Goal: Use online tool/utility: Utilize a website feature to perform a specific function

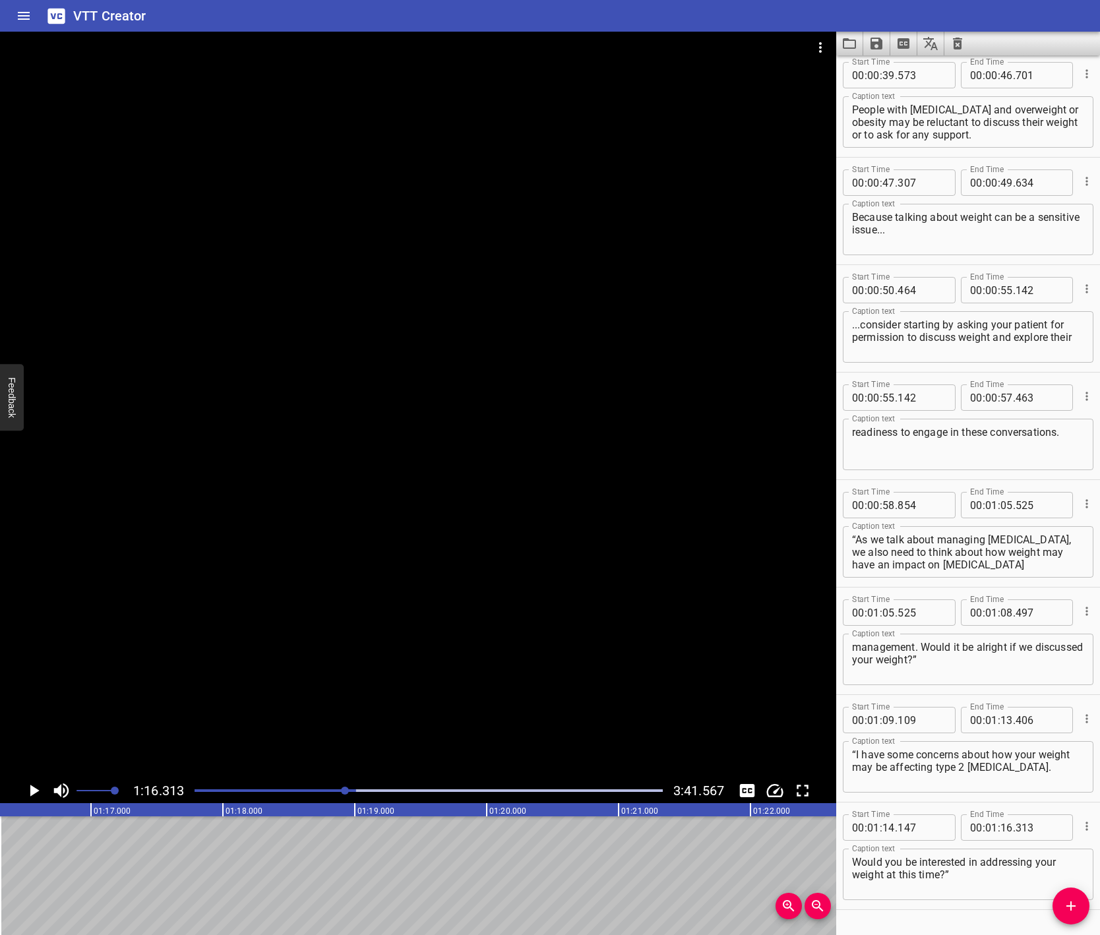
scroll to position [580, 0]
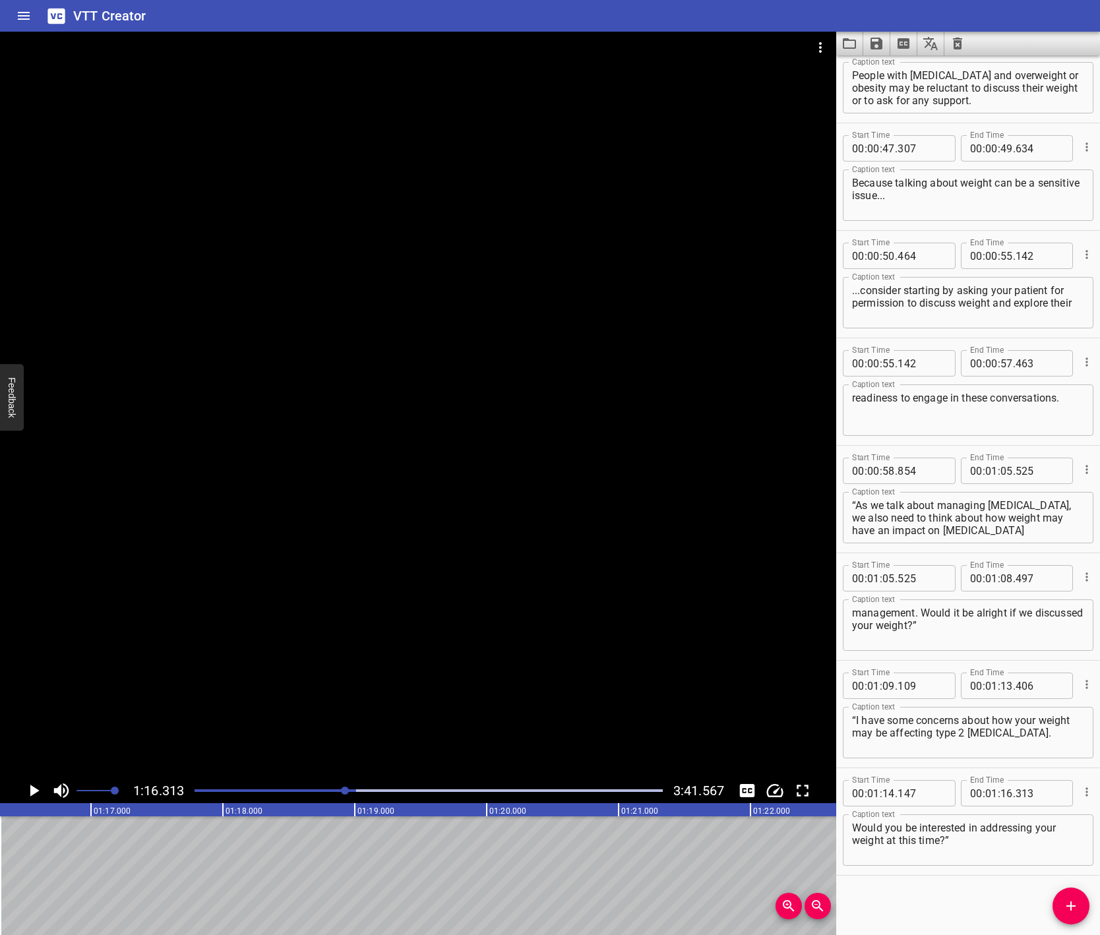
click at [31, 789] on icon "Play/Pause" at bounding box center [34, 791] width 9 height 12
click at [32, 789] on icon "Play/Pause" at bounding box center [34, 791] width 20 height 20
click at [1077, 909] on icon "Add Cue" at bounding box center [1071, 906] width 16 height 16
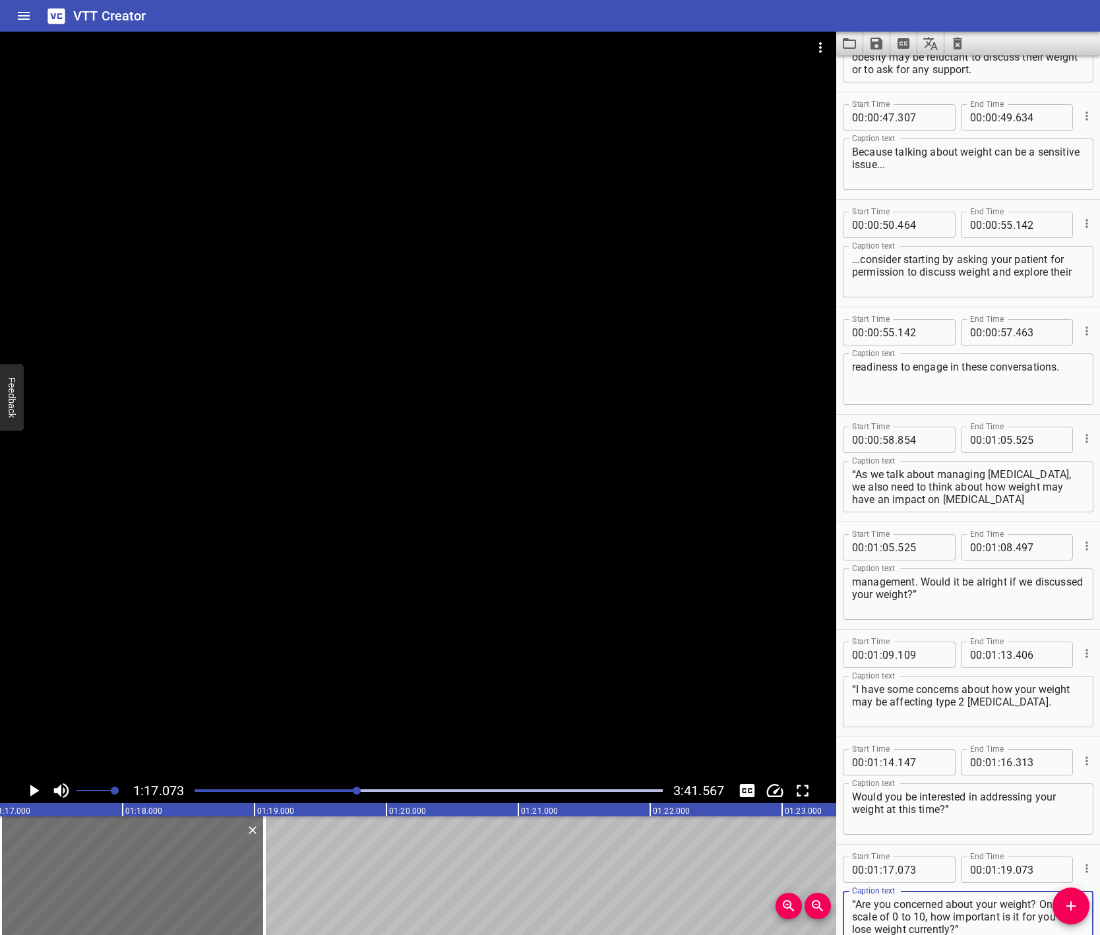
scroll to position [611, 0]
type textarea "“Are you concerned about your weight? On a scale of 0 to 10, how important is i…"
click at [36, 792] on icon "Play/Pause" at bounding box center [34, 791] width 9 height 12
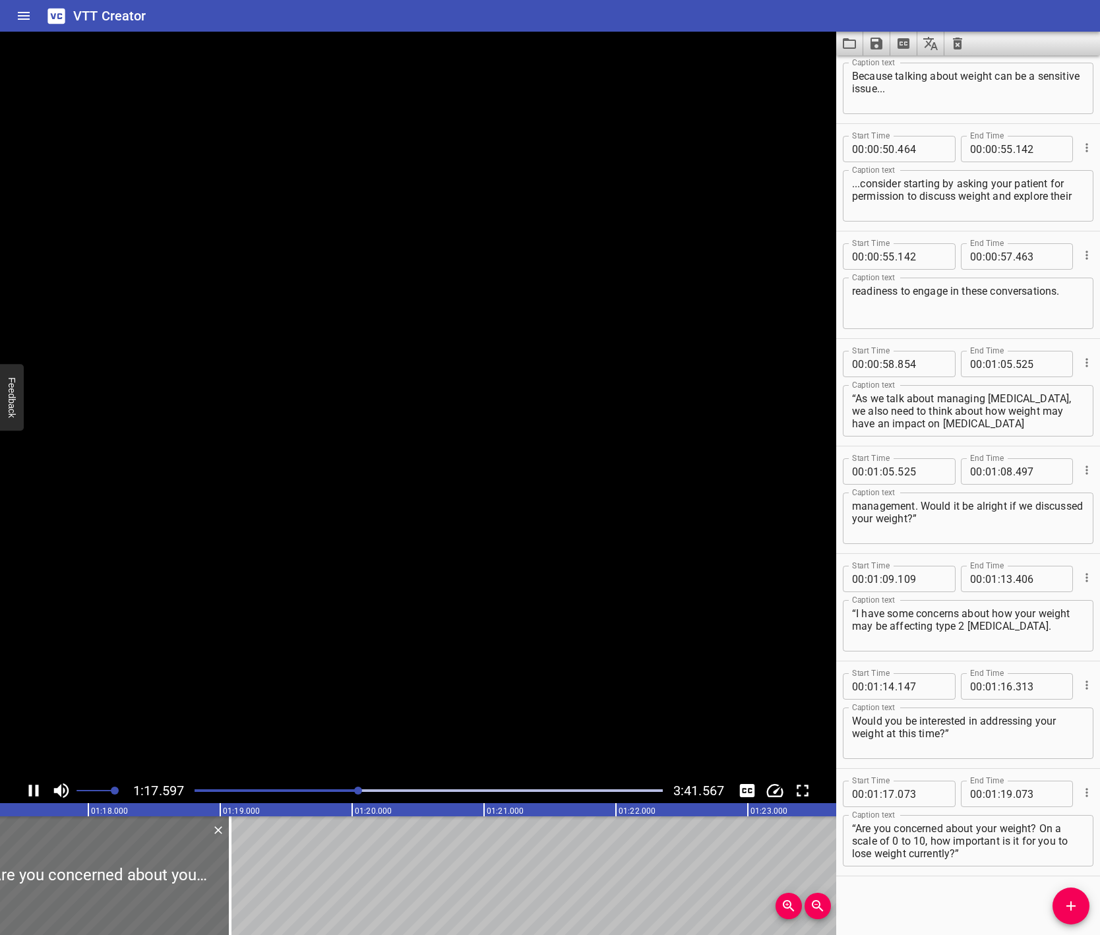
scroll to position [687, 0]
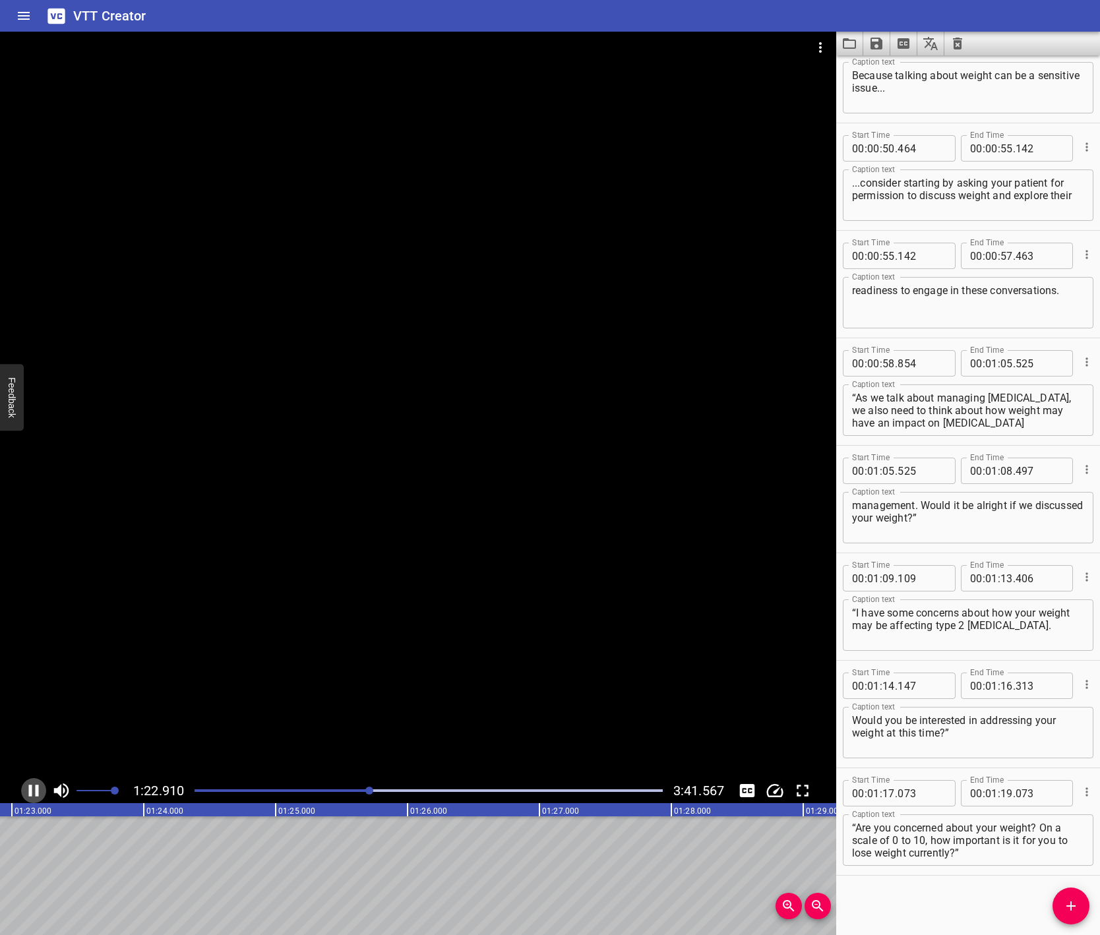
click at [36, 791] on icon "Play/Pause" at bounding box center [34, 791] width 10 height 12
click at [1001, 796] on input "number" at bounding box center [1007, 793] width 13 height 26
type input "23"
type input "7"
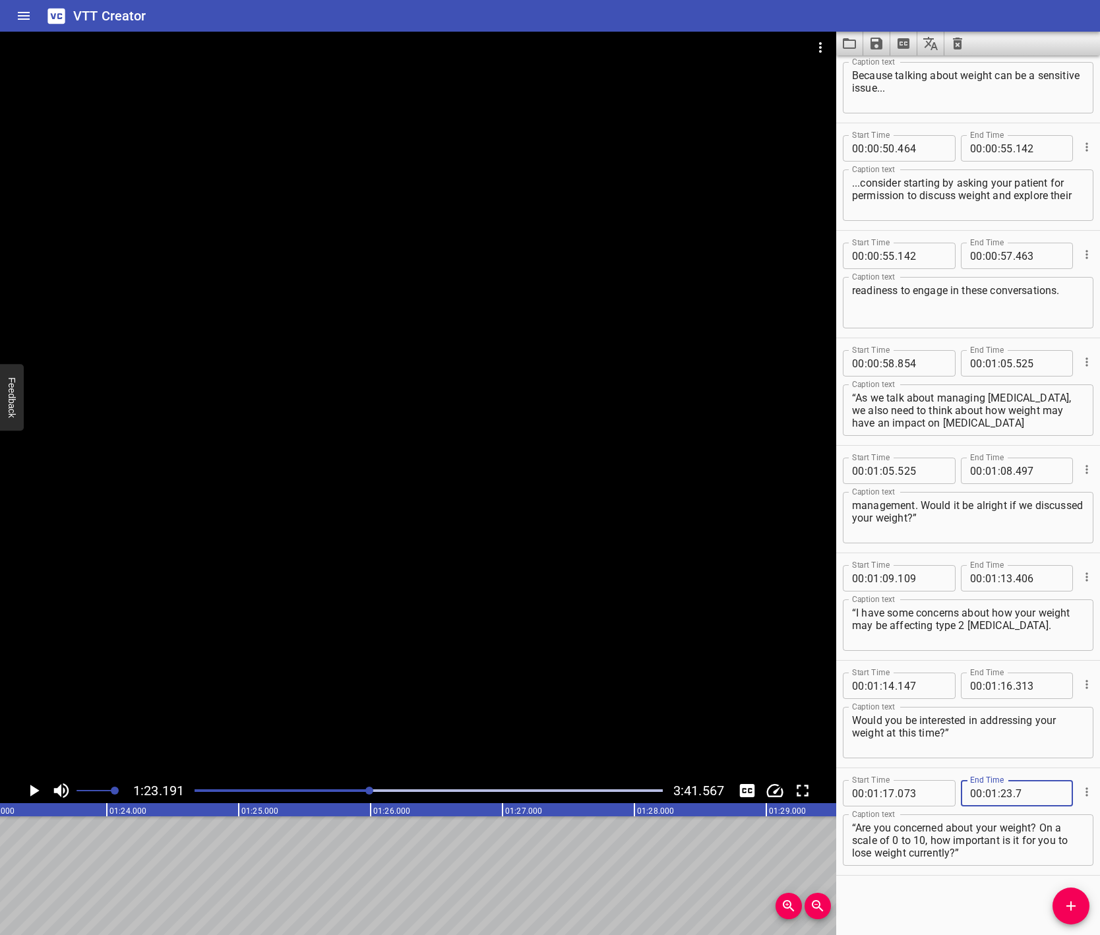
type input "073"
type input "19"
type input "1"
type input "001"
click at [1005, 795] on input "number" at bounding box center [1007, 793] width 13 height 26
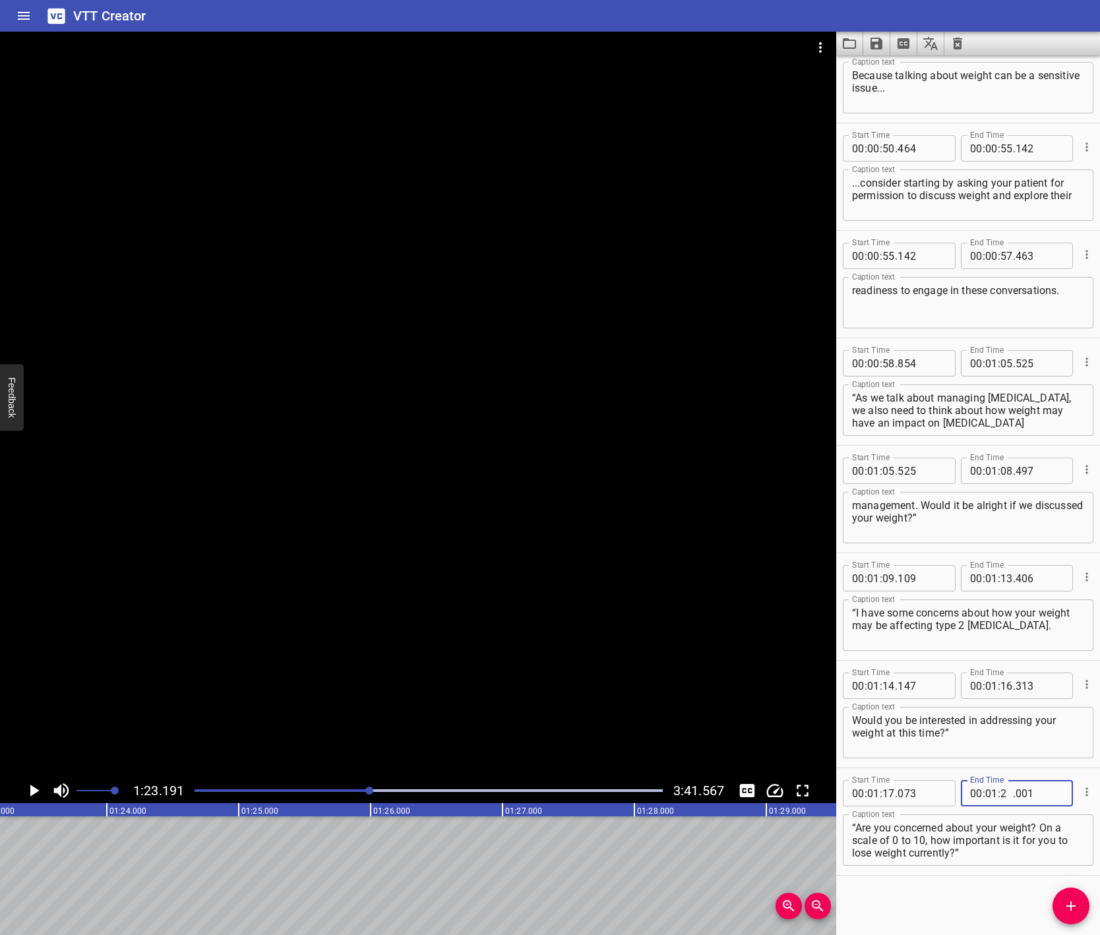
type input "23"
type input "191"
click at [883, 893] on div "Start Time 00 : 00 : 07 . 849 Start Time End Time 00 : 00 : 14 . 618 End Time C…" at bounding box center [968, 495] width 264 height 880
click at [37, 790] on icon "Play/Pause" at bounding box center [34, 791] width 9 height 12
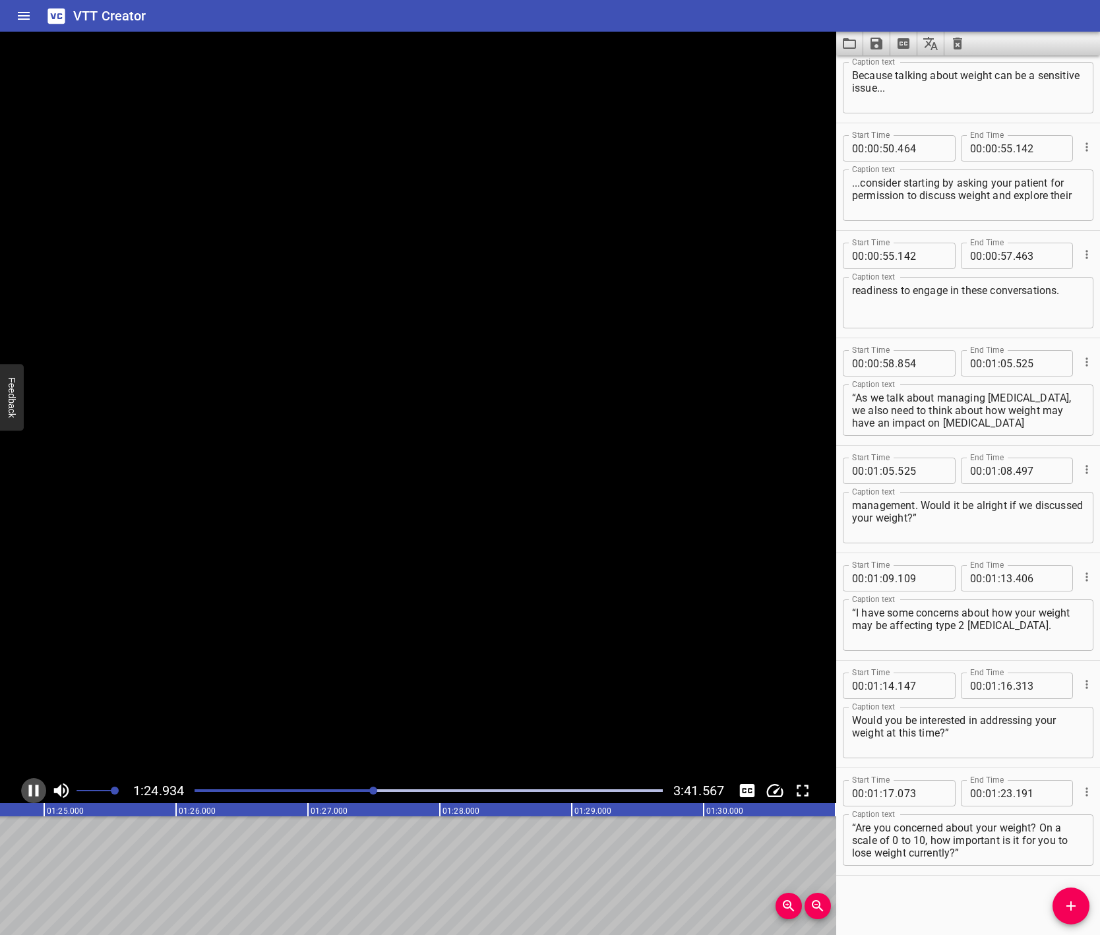
click at [37, 790] on icon "Play/Pause" at bounding box center [34, 791] width 10 height 12
click at [1080, 912] on span "Add Cue" at bounding box center [1071, 906] width 37 height 16
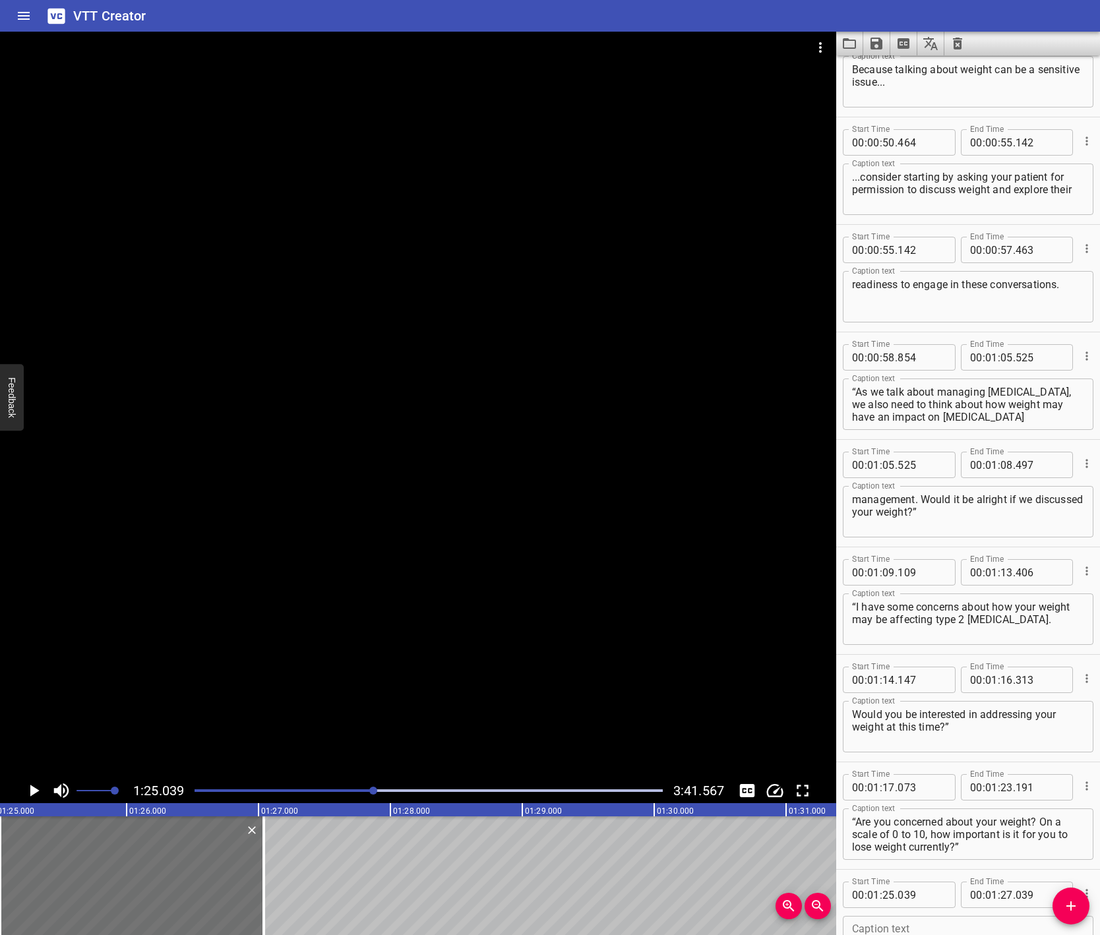
scroll to position [795, 0]
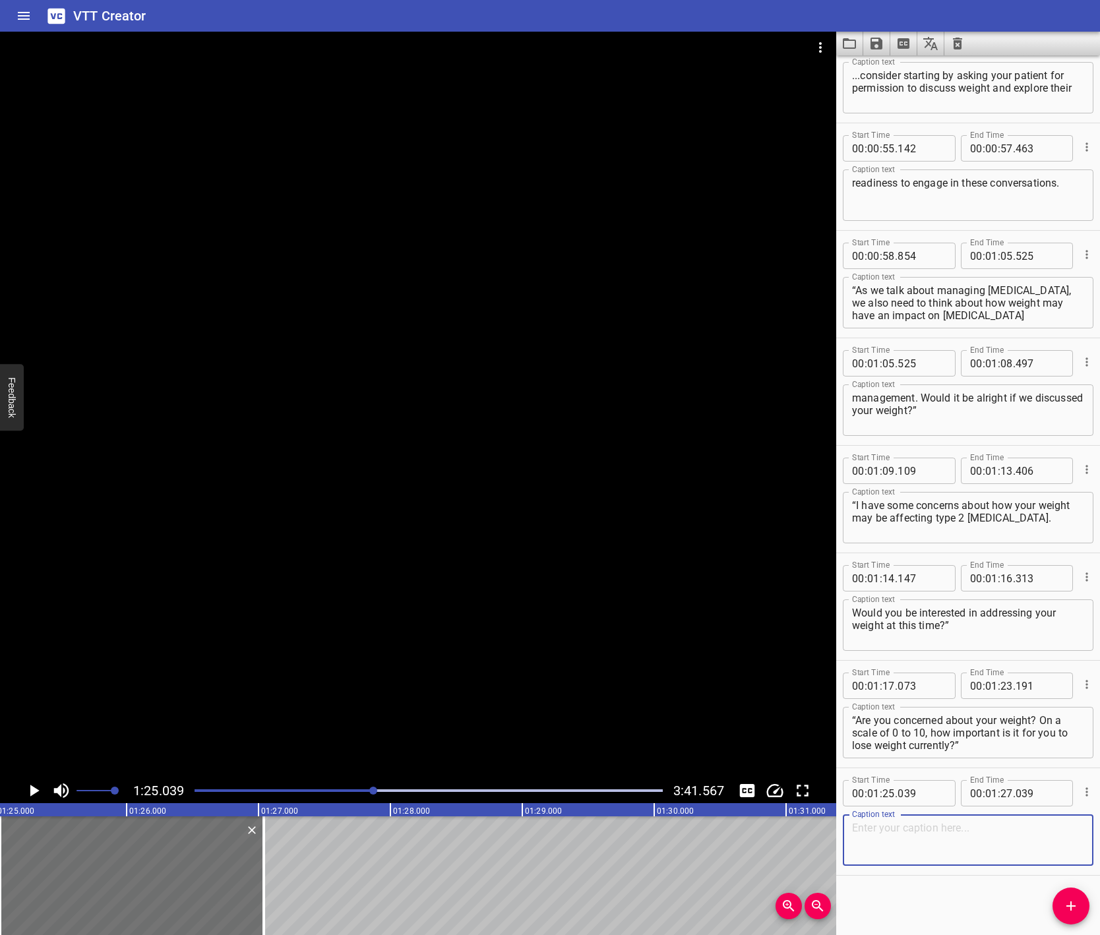
paste textarea "Asking patients’ permission to engage in weight conversations in a nonjudgmenta…"
type textarea "Asking patients’ permission to engage in weight conversations in a nonjudgmenta…"
click at [32, 788] on icon "Play/Pause" at bounding box center [34, 791] width 9 height 12
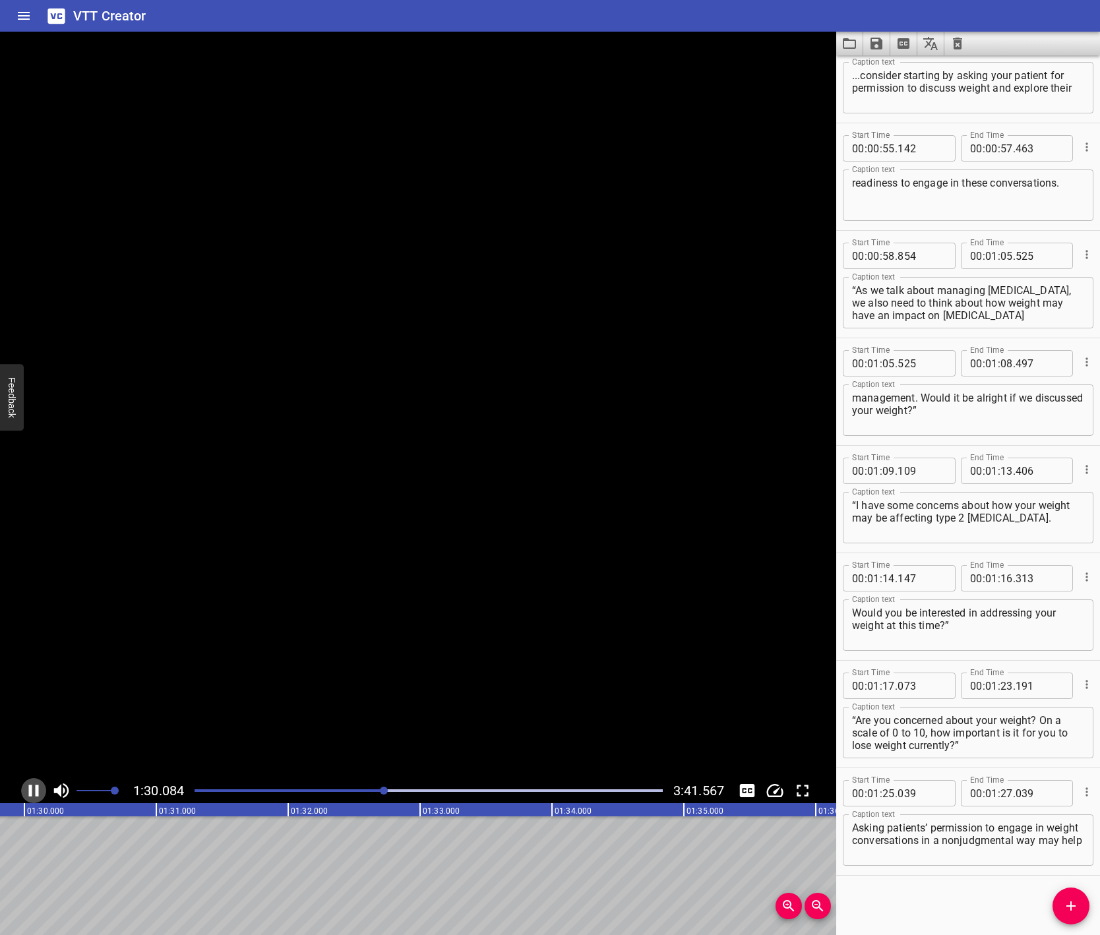
click at [32, 788] on icon "Play/Pause" at bounding box center [34, 791] width 10 height 12
click at [1005, 787] on input "number" at bounding box center [1007, 793] width 13 height 26
type input "30"
type input "205"
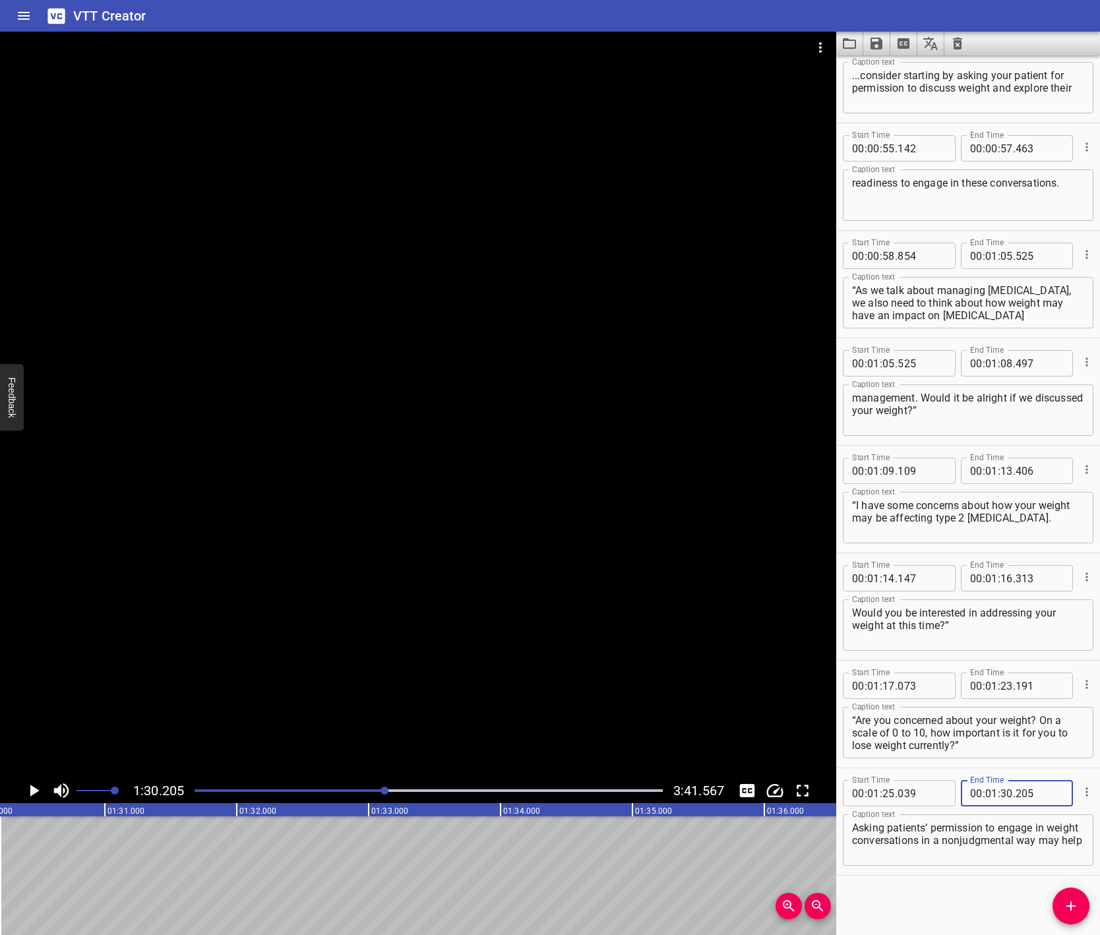
type input "205"
click at [919, 890] on div "Start Time 00 : 00 : 07 . 849 Start Time End Time 00 : 00 : 14 . 618 End Time C…" at bounding box center [968, 495] width 264 height 880
click at [1075, 898] on icon "Add Cue" at bounding box center [1071, 906] width 16 height 16
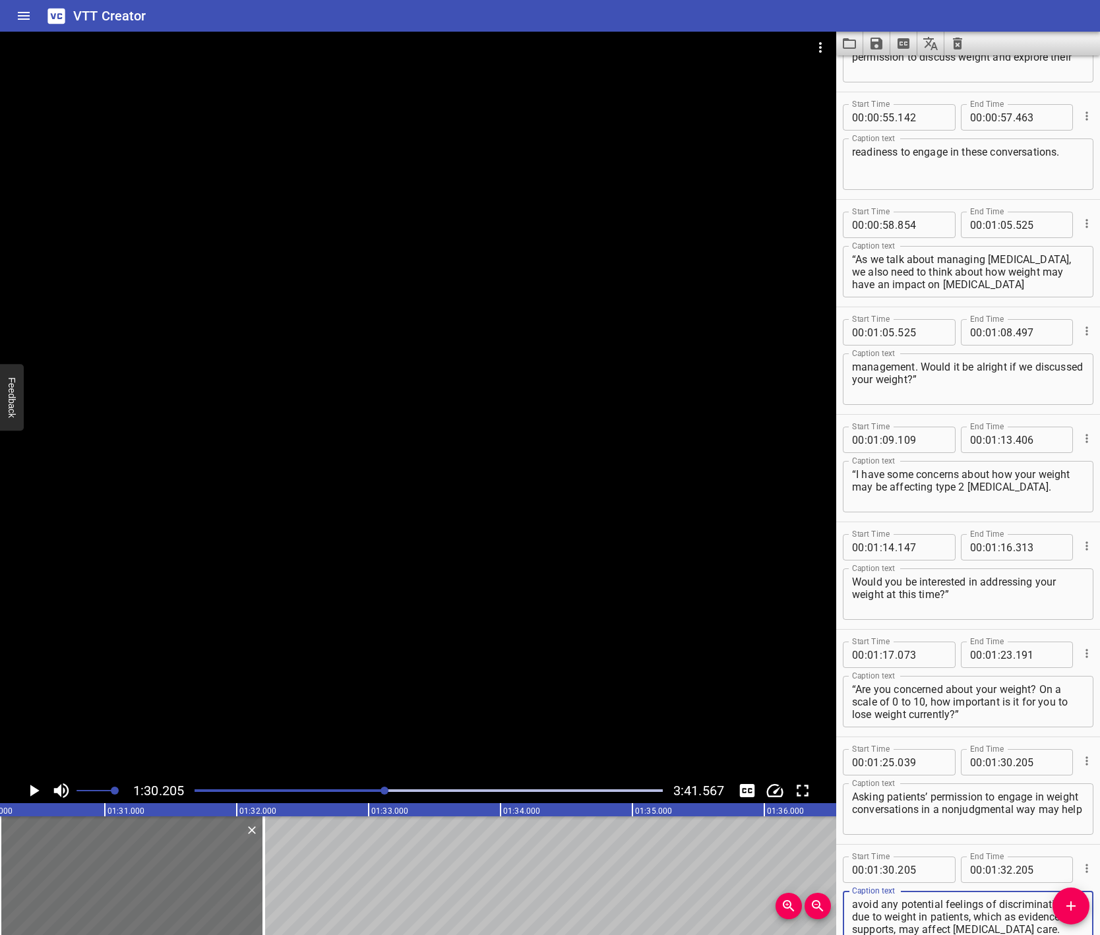
scroll to position [826, 0]
type textarea "avoid any potential feelings of discrimination due to weight in patients, which…"
click at [37, 793] on icon "Play/Pause" at bounding box center [34, 791] width 20 height 20
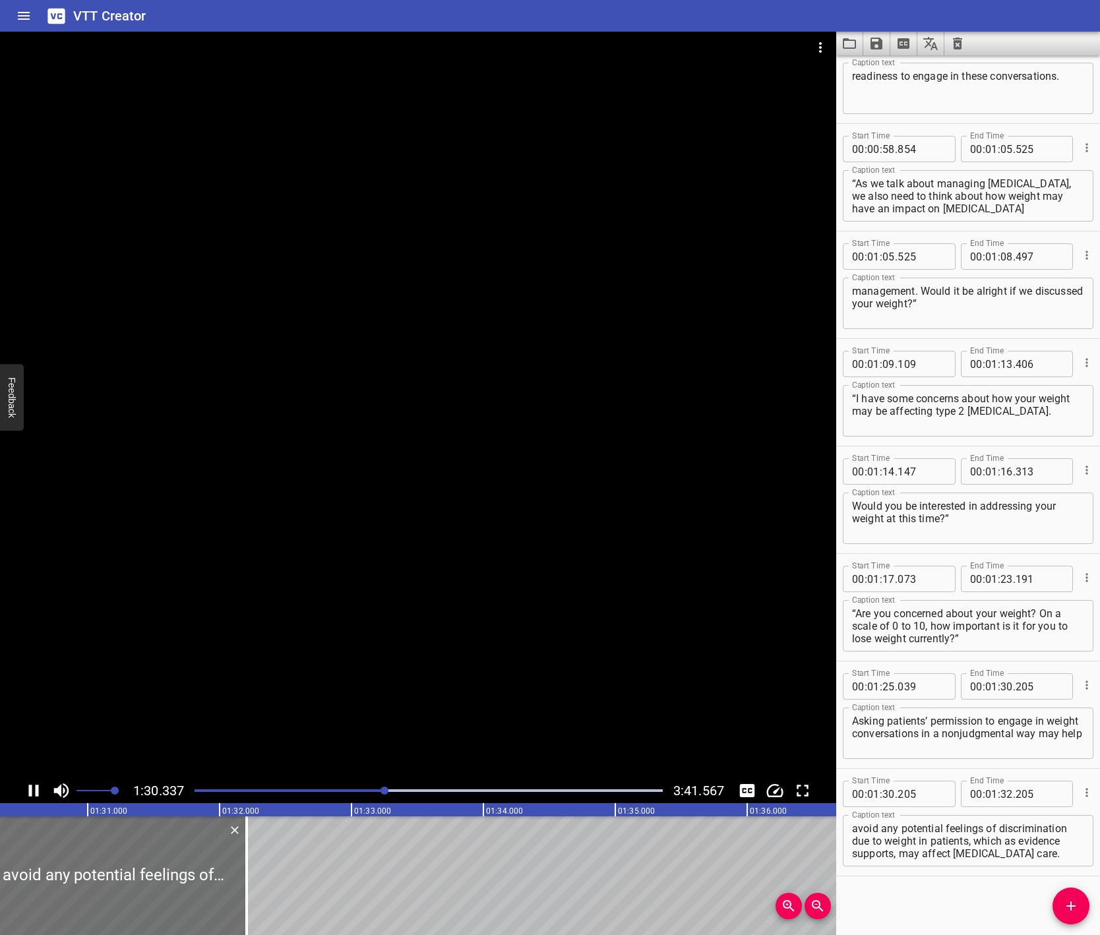
scroll to position [902, 0]
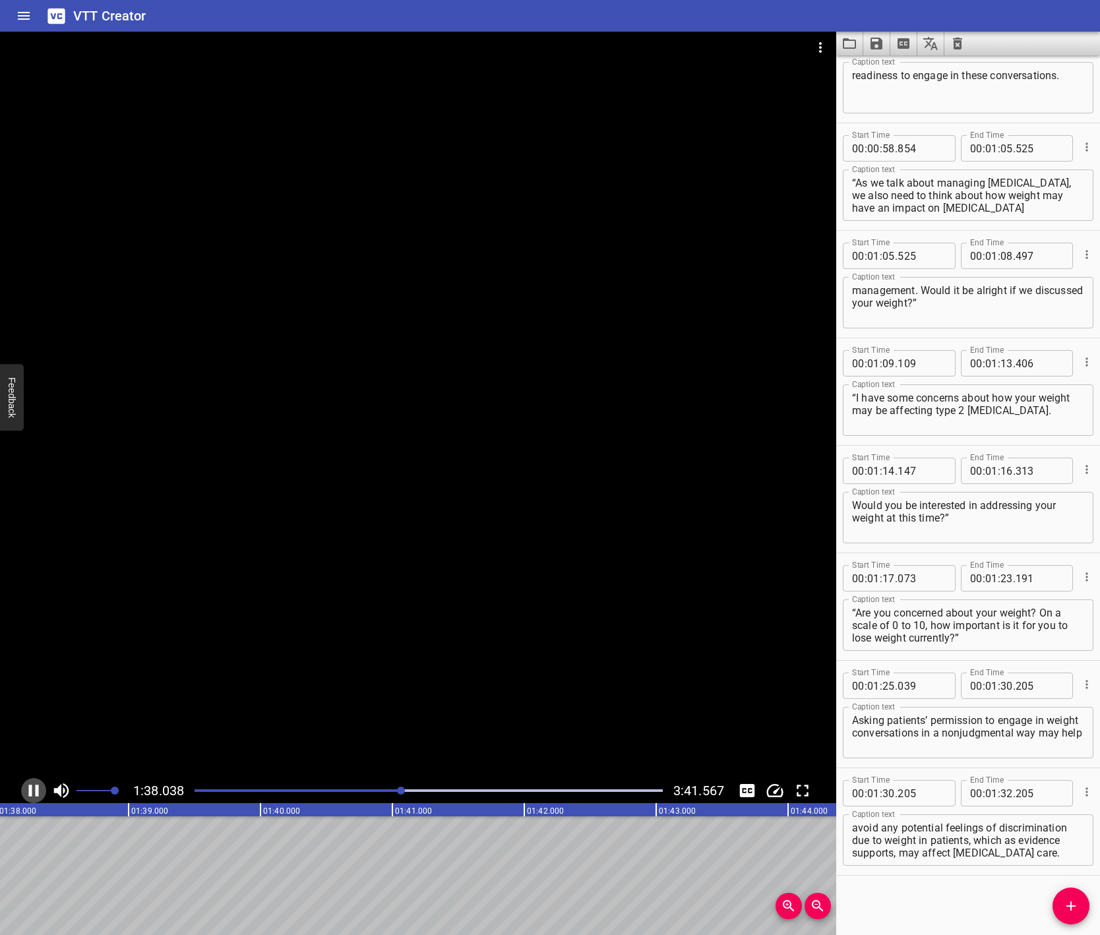
click at [36, 791] on icon "Play/Pause" at bounding box center [34, 791] width 10 height 12
click at [1003, 795] on input "number" at bounding box center [1007, 793] width 13 height 26
type input "38"
type input "238"
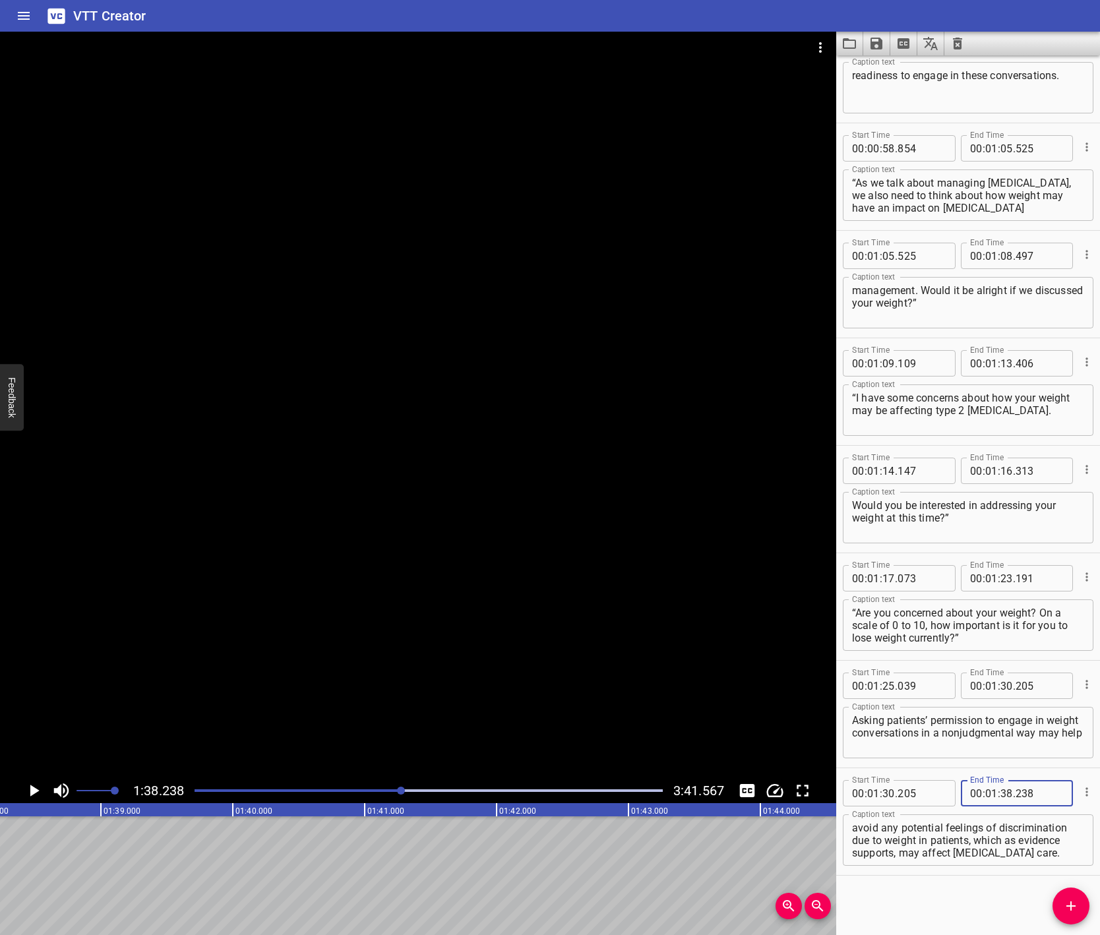
drag, startPoint x: 957, startPoint y: 900, endPoint x: 892, endPoint y: 910, distance: 65.4
click at [957, 900] on div "Start Time 00 : 00 : 07 . 849 Start Time End Time 00 : 00 : 14 . 618 End Time C…" at bounding box center [968, 495] width 264 height 880
click at [43, 793] on icon "Play/Pause" at bounding box center [34, 791] width 20 height 20
click at [39, 792] on icon "Play/Pause" at bounding box center [34, 791] width 20 height 20
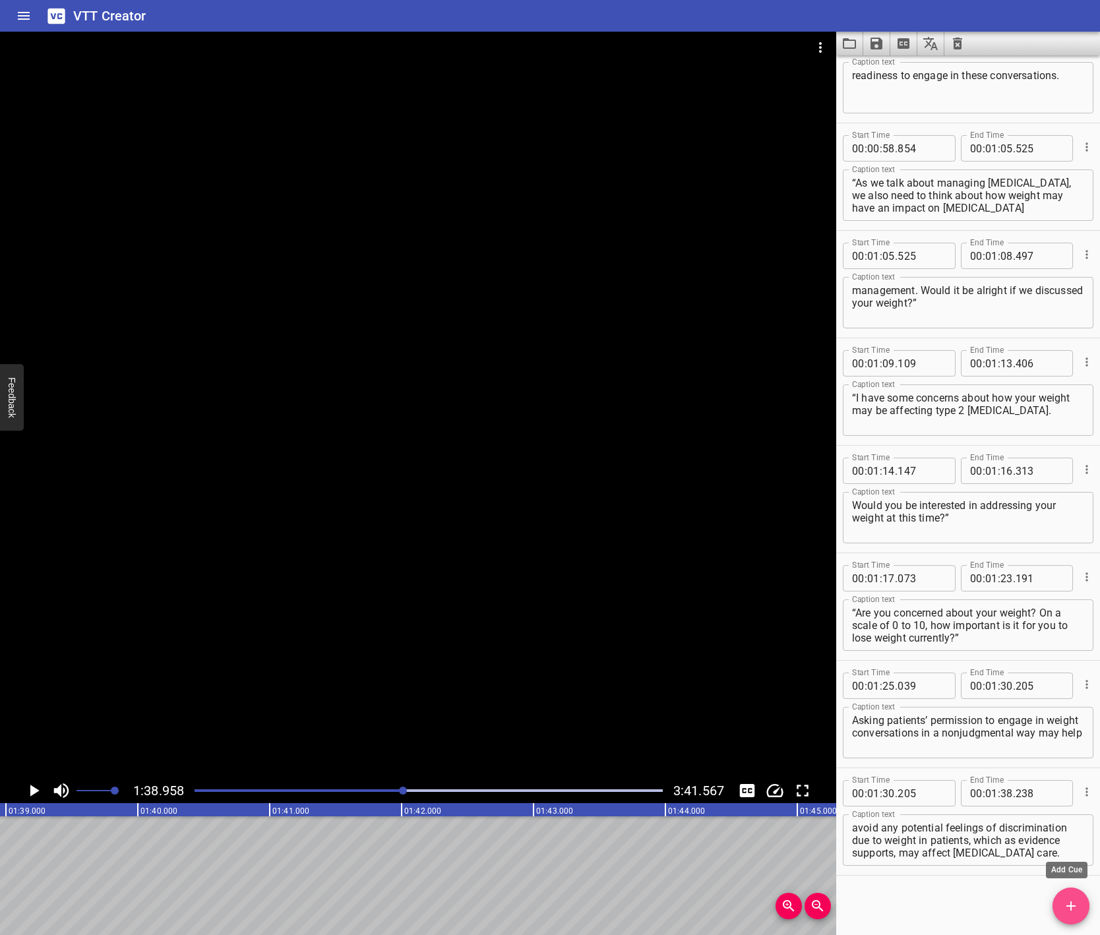
click at [1068, 902] on icon "Add Cue" at bounding box center [1071, 906] width 16 height 16
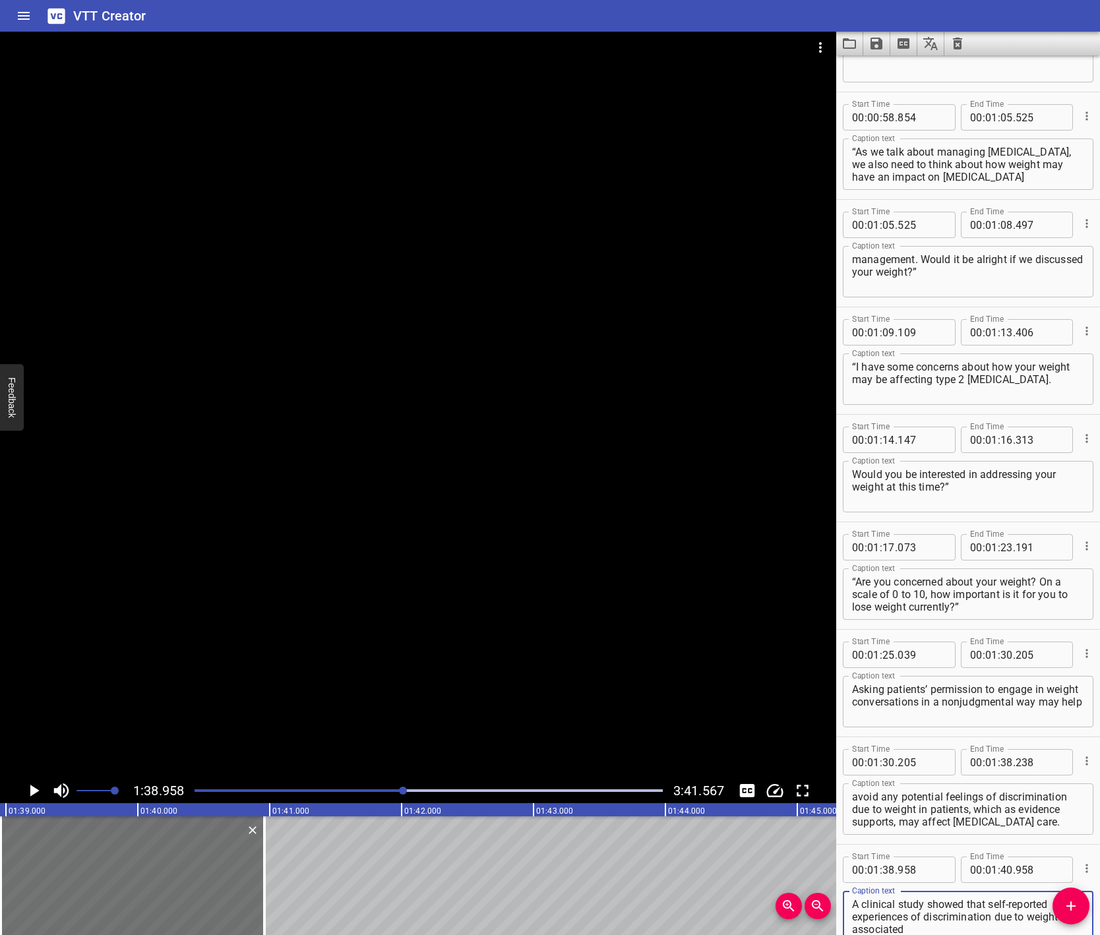
scroll to position [933, 0]
type textarea "A clinical study showed that self-reported experiences of discrimination due to…"
click at [30, 792] on icon "Play/Pause" at bounding box center [34, 791] width 20 height 20
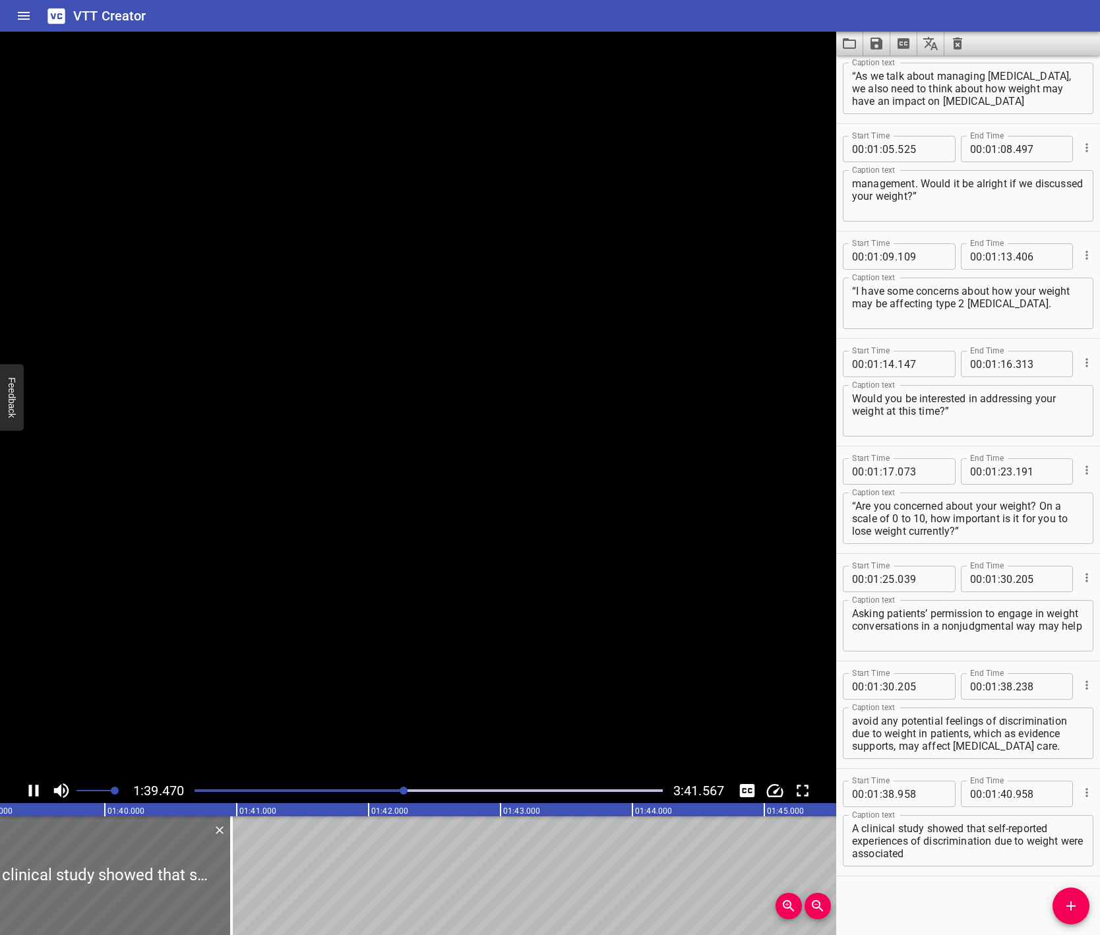
scroll to position [1010, 0]
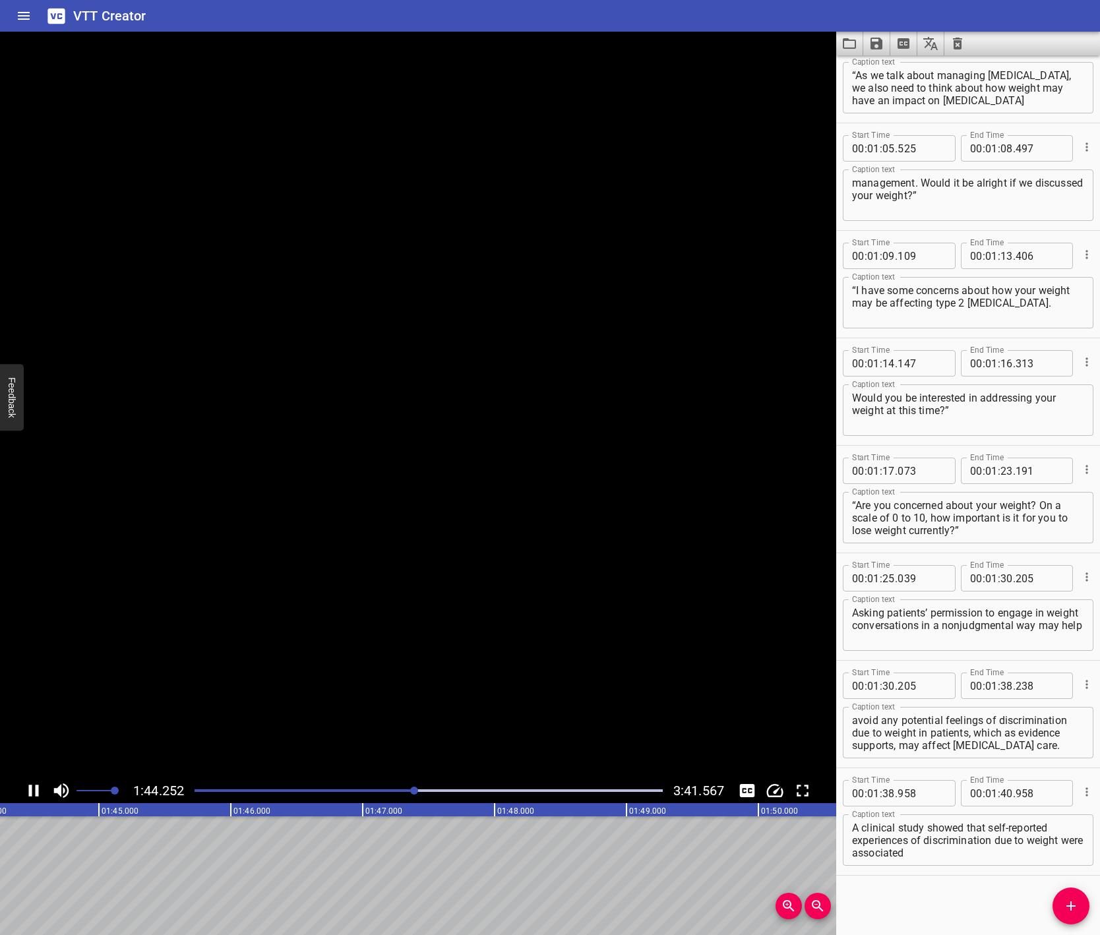
click at [30, 792] on icon "Play/Pause" at bounding box center [34, 791] width 10 height 12
click at [1005, 794] on input "number" at bounding box center [1007, 793] width 13 height 26
type input "44"
type input "534"
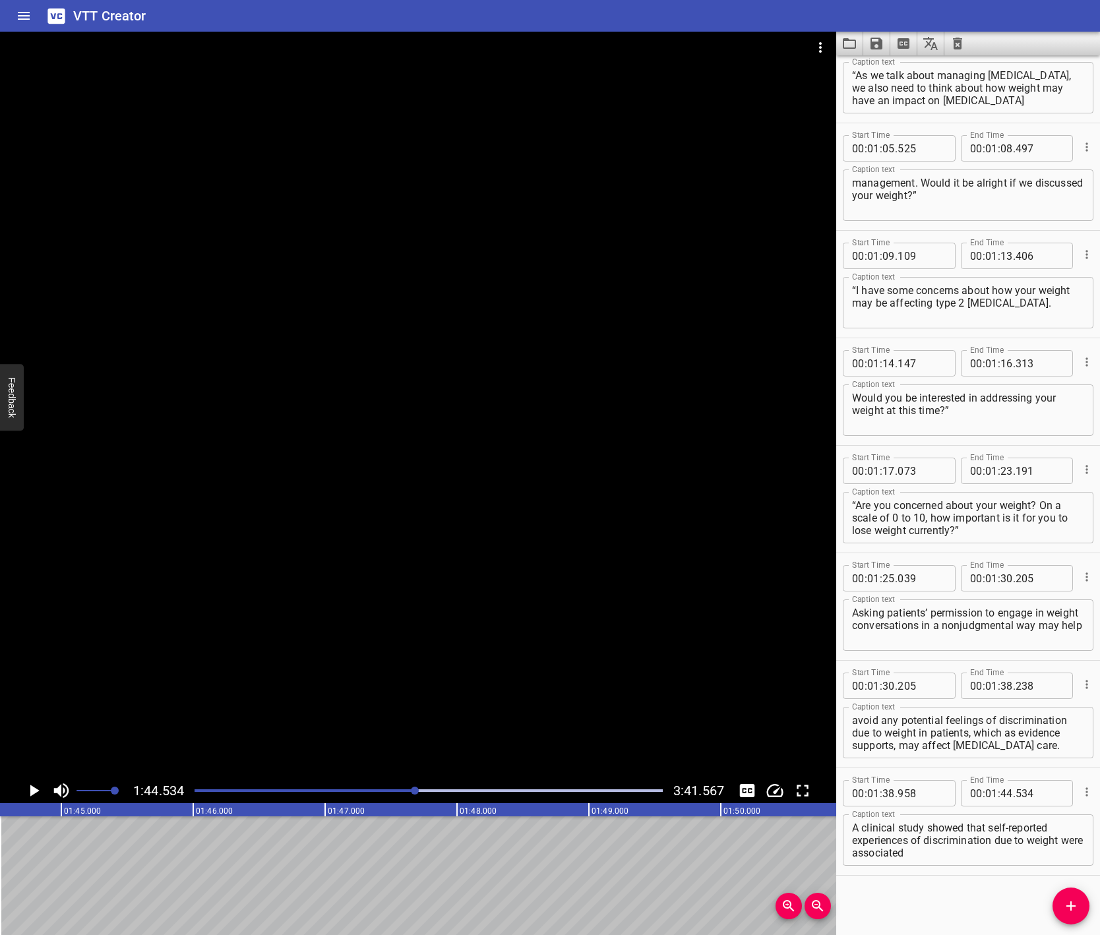
click at [912, 895] on div "Start Time 00 : 00 : 07 . 849 Start Time End Time 00 : 00 : 14 . 618 End Time C…" at bounding box center [968, 495] width 264 height 880
click at [1067, 901] on icon "Add Cue" at bounding box center [1071, 906] width 16 height 16
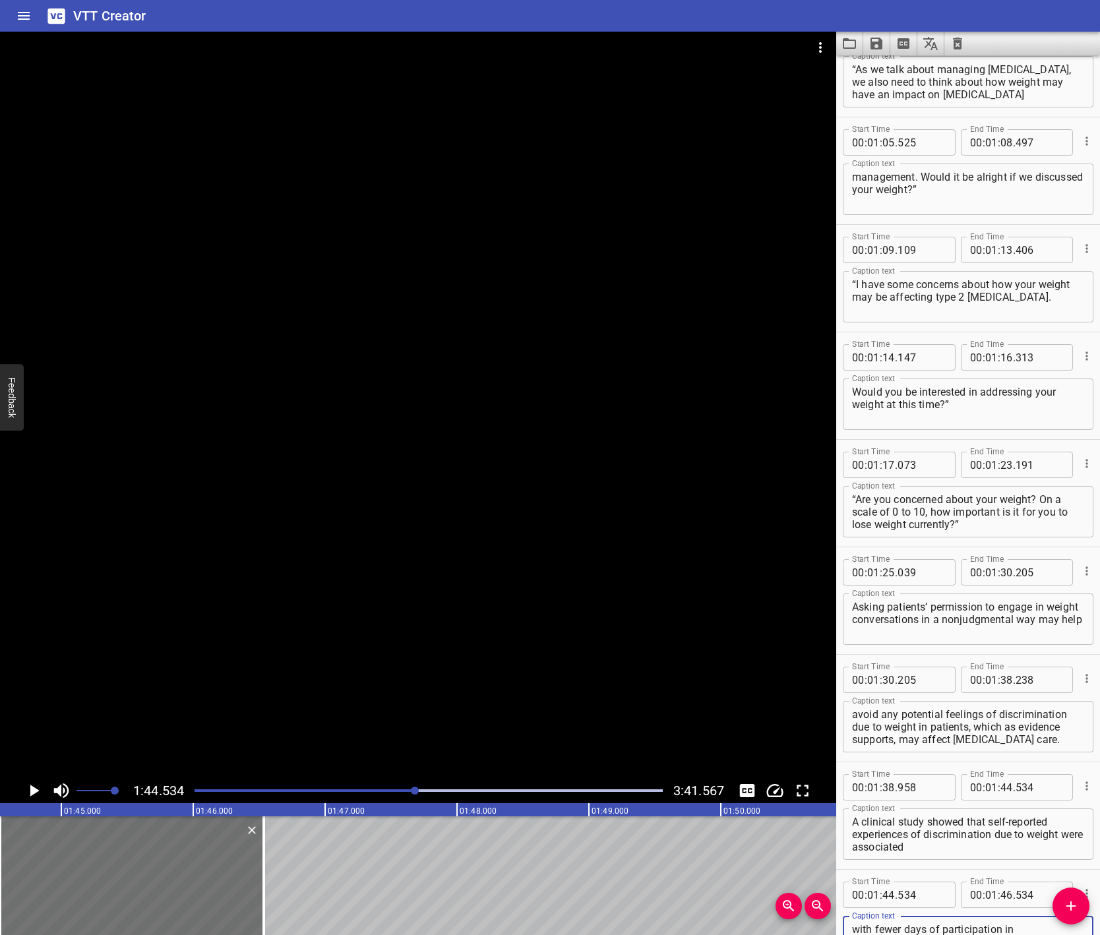
scroll to position [1028, 0]
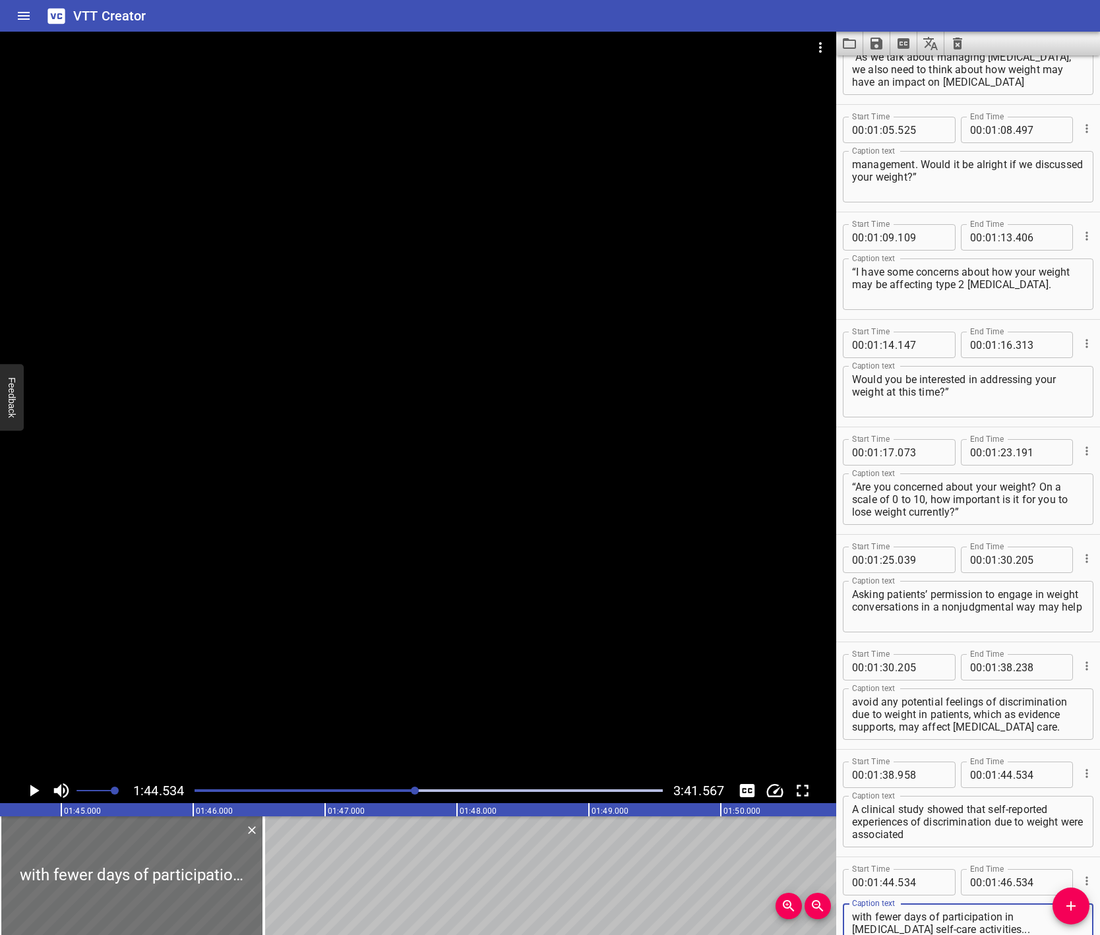
type textarea "with fewer days of participation in [MEDICAL_DATA] self-care activities..."
click at [31, 793] on icon "Play/Pause" at bounding box center [34, 791] width 9 height 12
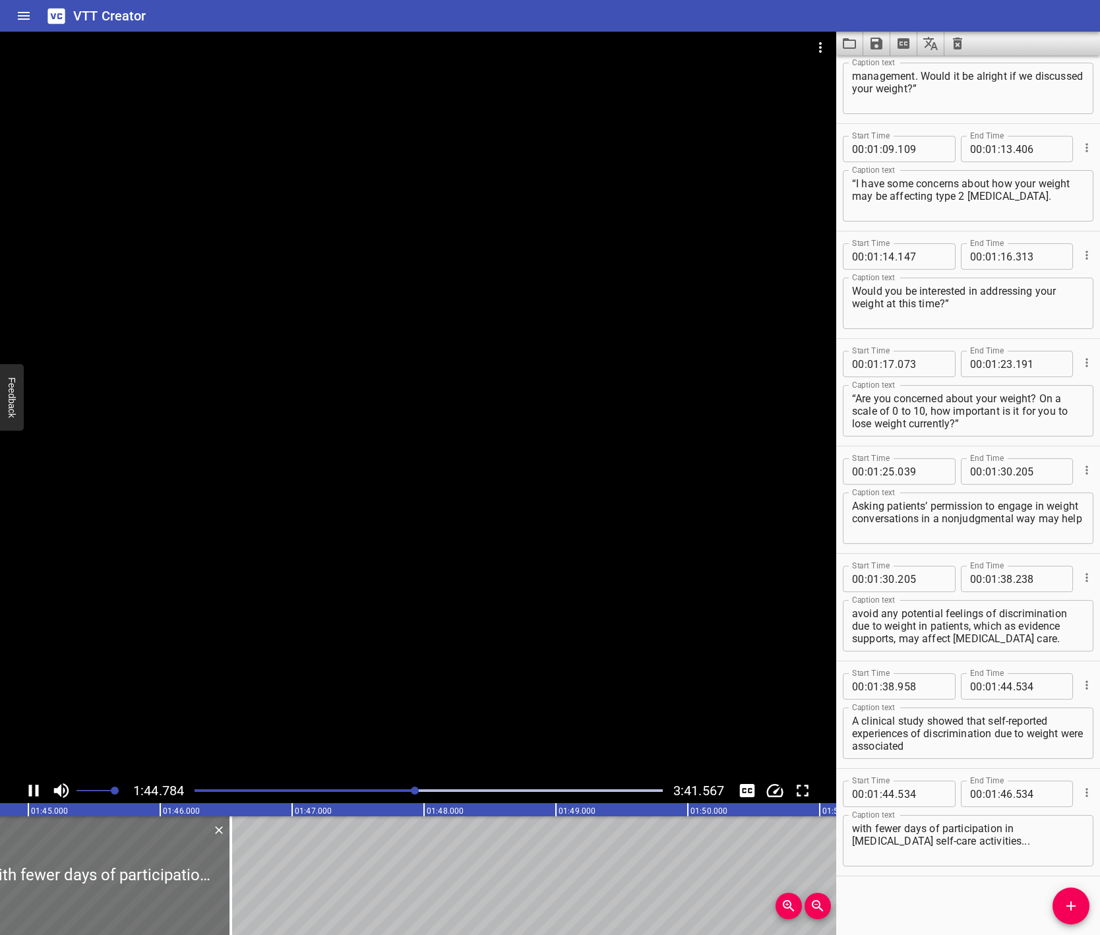
scroll to position [1117, 0]
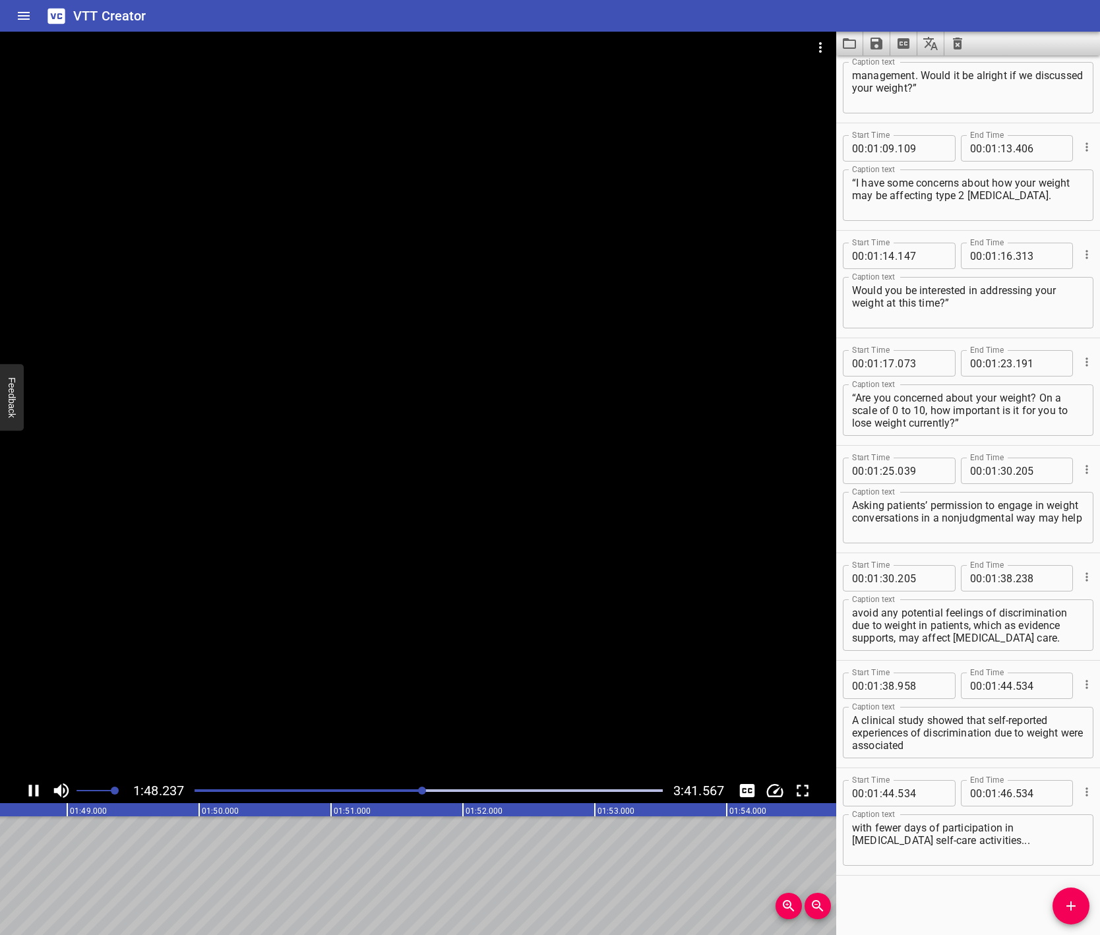
click at [32, 791] on icon "Play/Pause" at bounding box center [34, 791] width 20 height 20
click at [1020, 796] on input "number" at bounding box center [1040, 793] width 48 height 26
type input "534"
click at [1013, 793] on span "." at bounding box center [1014, 793] width 3 height 26
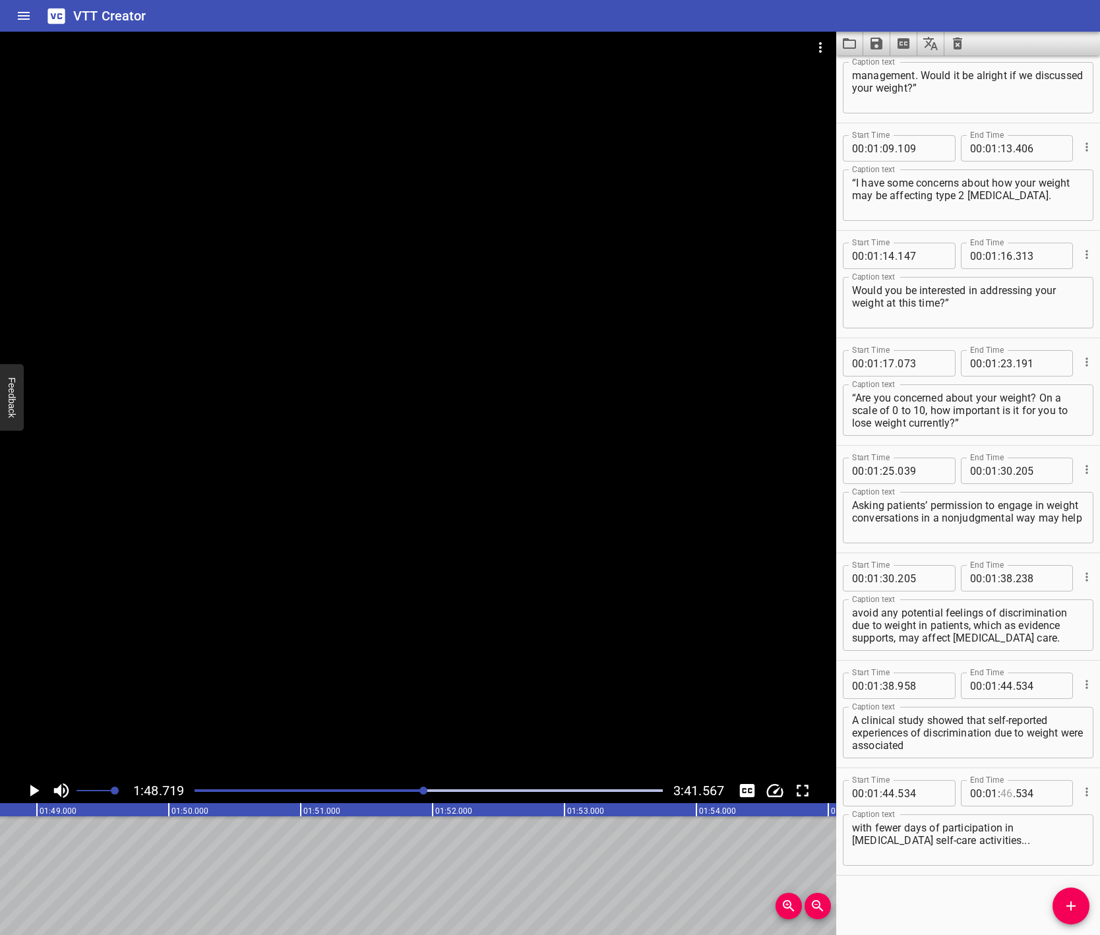
click at [1001, 792] on input "number" at bounding box center [1007, 793] width 13 height 26
type input "48"
type input "719"
click at [908, 881] on div "Start Time 00 : 00 : 07 . 849 Start Time End Time 00 : 00 : 14 . 618 End Time C…" at bounding box center [968, 495] width 264 height 880
click at [32, 786] on icon "Play/Pause" at bounding box center [34, 791] width 9 height 12
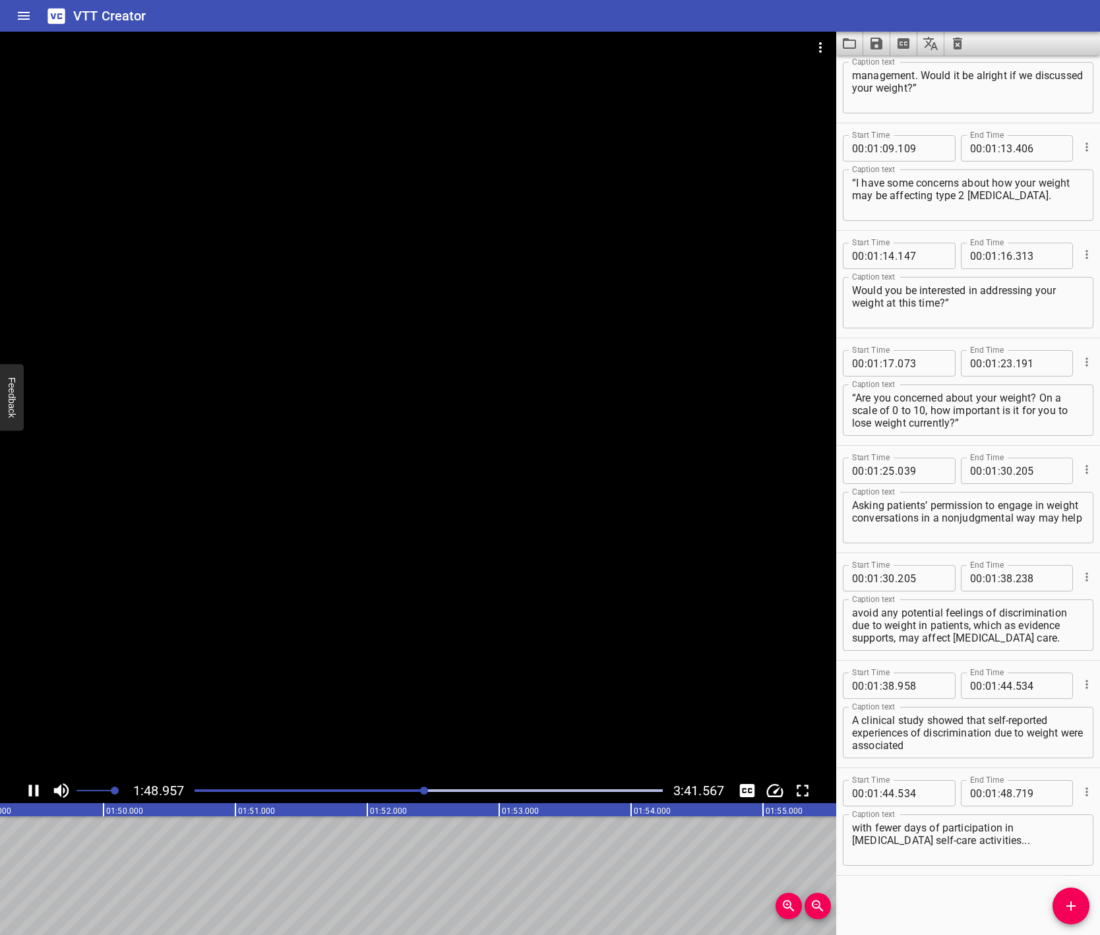
click at [32, 786] on icon "Play/Pause" at bounding box center [34, 791] width 10 height 12
click at [1072, 900] on icon "Add Cue" at bounding box center [1071, 906] width 16 height 16
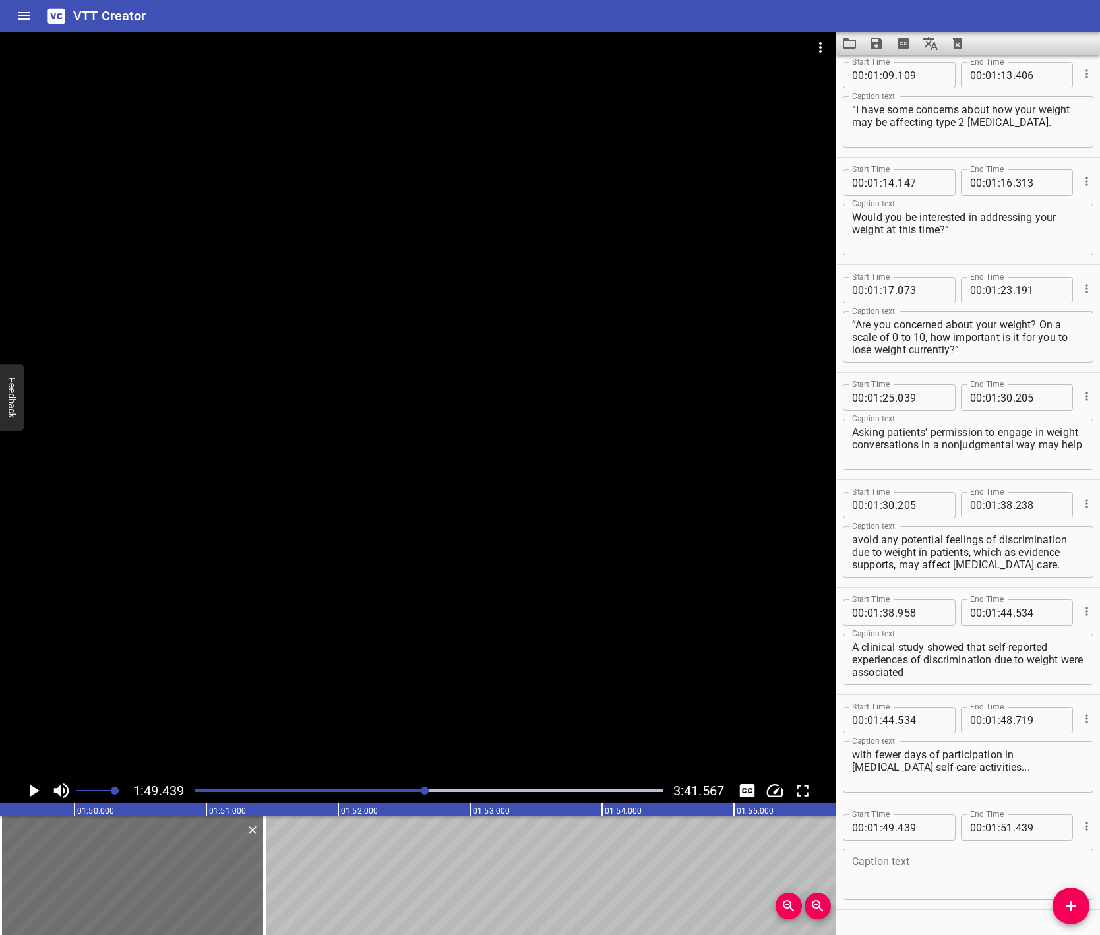
scroll to position [1225, 0]
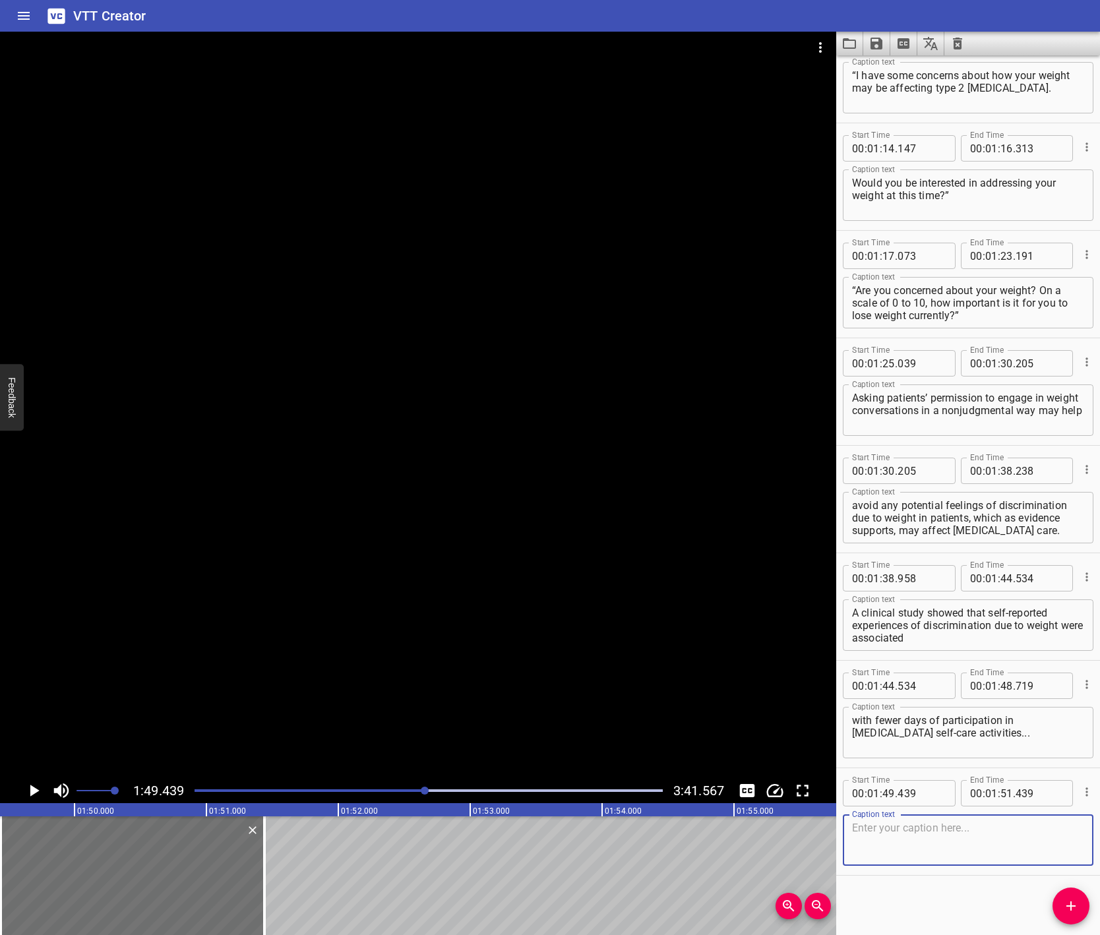
paste textarea "...such as diet..."
type textarea "...such as diet..."
click at [29, 791] on icon "Play/Pause" at bounding box center [34, 791] width 20 height 20
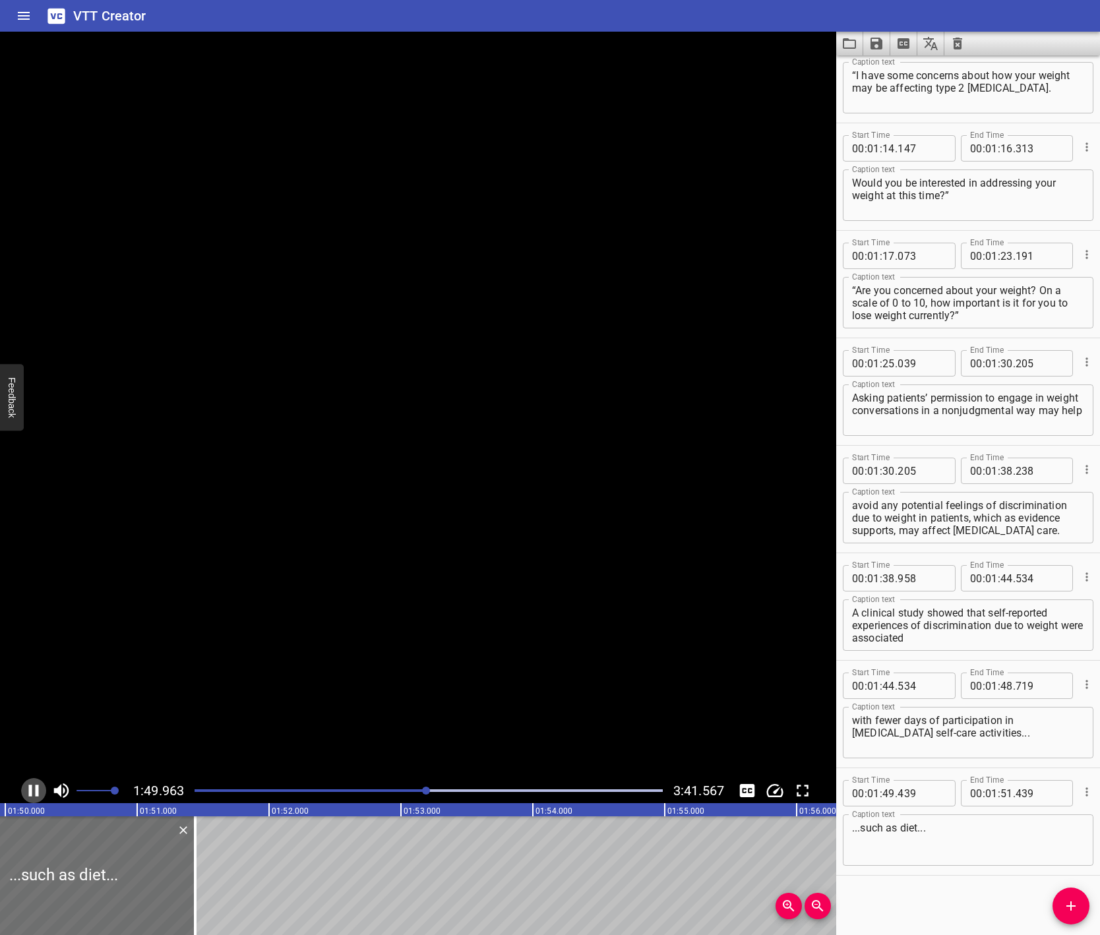
click at [29, 791] on icon "Play/Pause" at bounding box center [34, 791] width 10 height 12
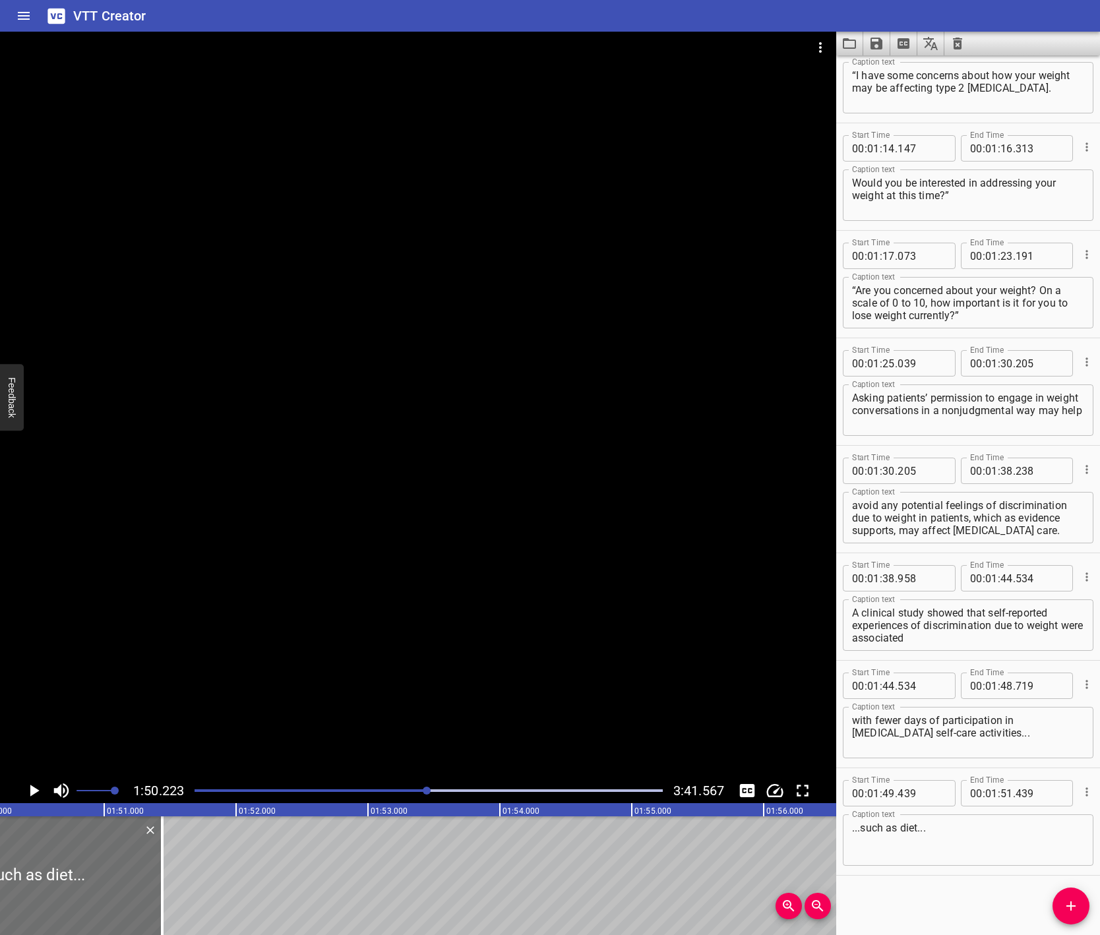
scroll to position [0, 14541]
click at [1001, 794] on input "number" at bounding box center [1007, 793] width 13 height 26
type input "50"
type input "223"
click at [902, 888] on div "Start Time 00 : 00 : 07 . 849 Start Time End Time 00 : 00 : 14 . 618 End Time C…" at bounding box center [968, 495] width 264 height 880
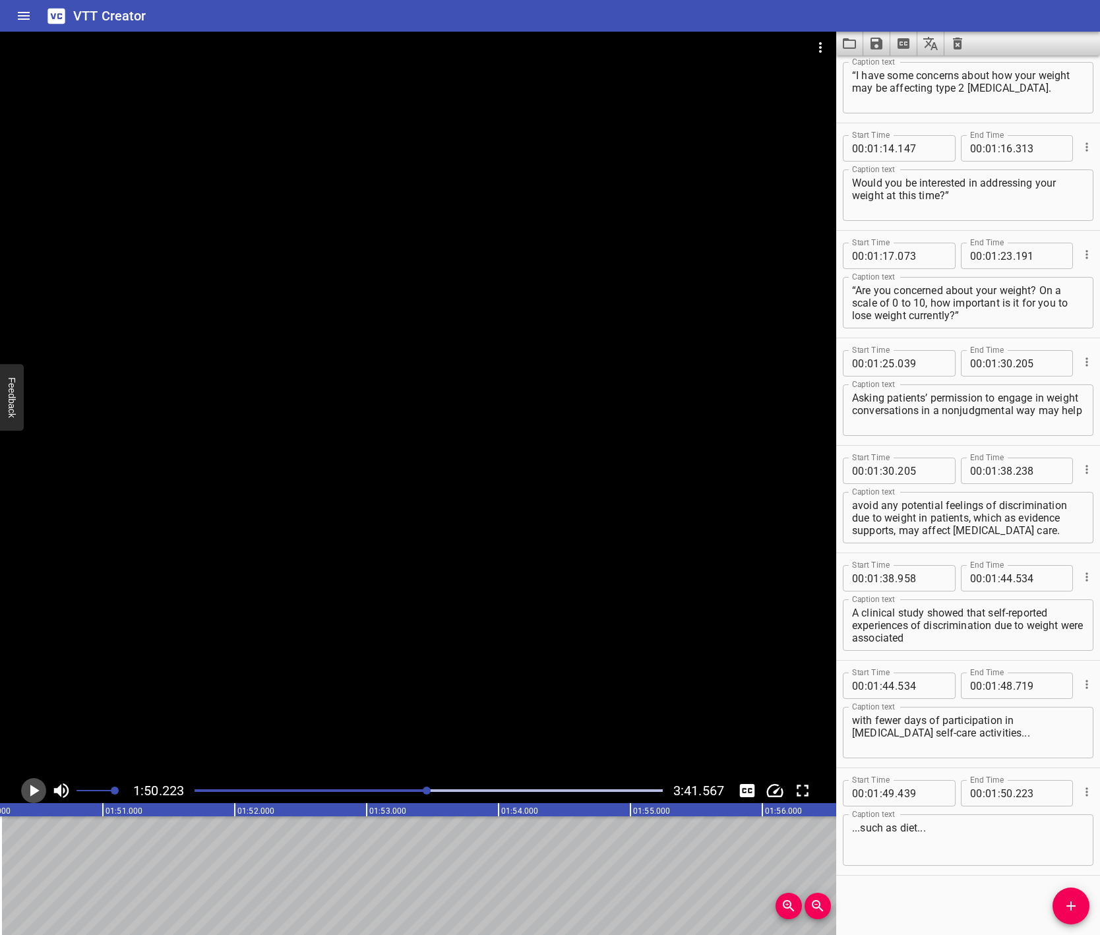
click at [32, 788] on icon "Play/Pause" at bounding box center [34, 791] width 9 height 12
click at [32, 788] on icon "Play/Pause" at bounding box center [34, 791] width 10 height 12
drag, startPoint x: 1070, startPoint y: 901, endPoint x: 830, endPoint y: 889, distance: 239.7
click at [1070, 901] on icon "Add Cue" at bounding box center [1071, 906] width 16 height 16
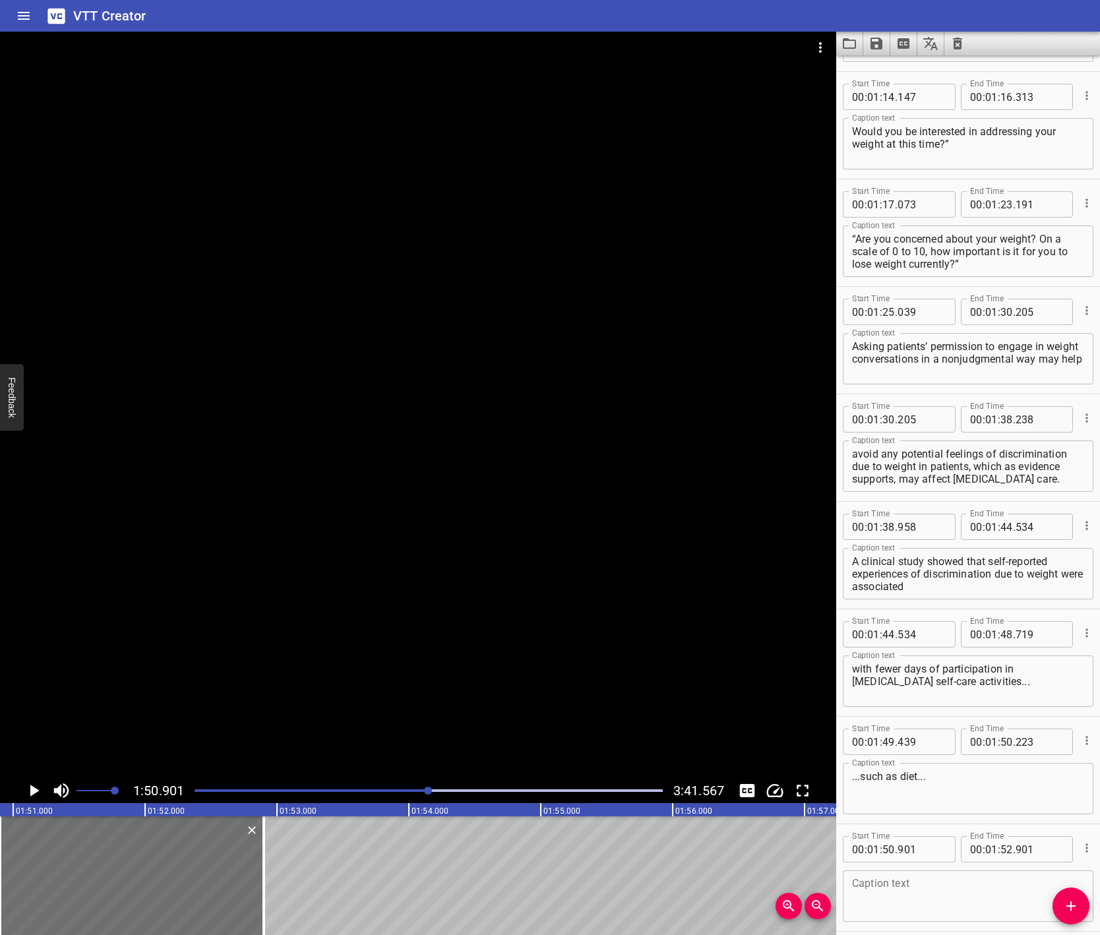
scroll to position [1332, 0]
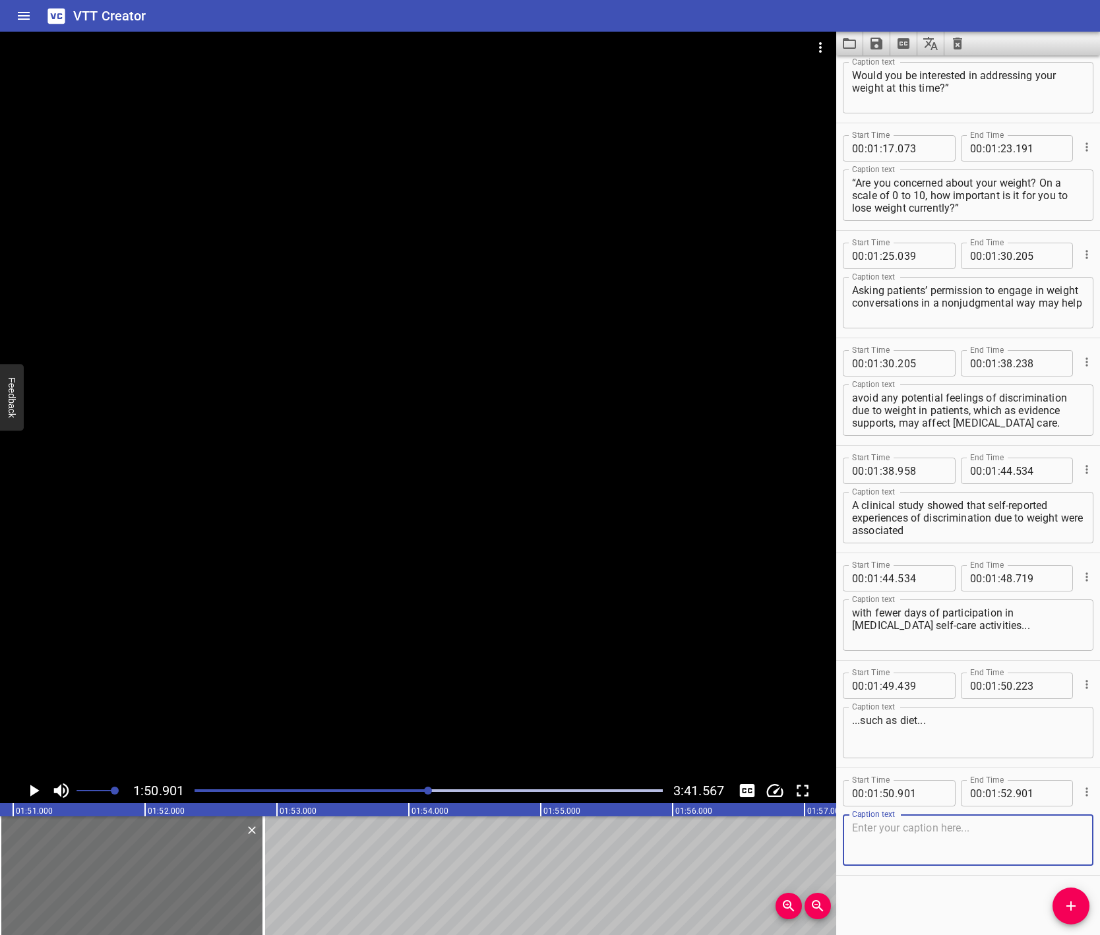
paste textarea "...exercise..."
type textarea "...exercise..."
click at [26, 792] on icon "Play/Pause" at bounding box center [34, 791] width 20 height 20
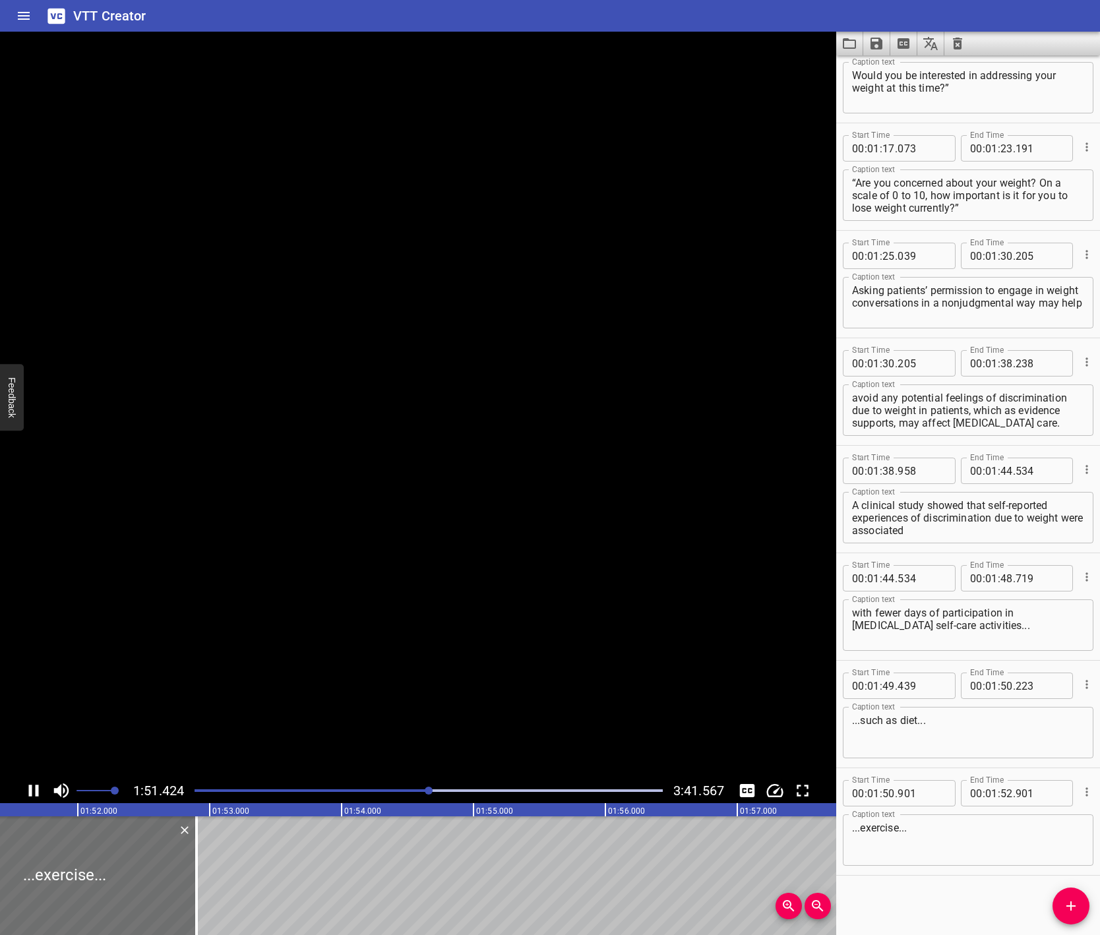
click at [26, 792] on icon "Play/Pause" at bounding box center [34, 791] width 20 height 20
click at [998, 793] on span ":" at bounding box center [999, 793] width 3 height 26
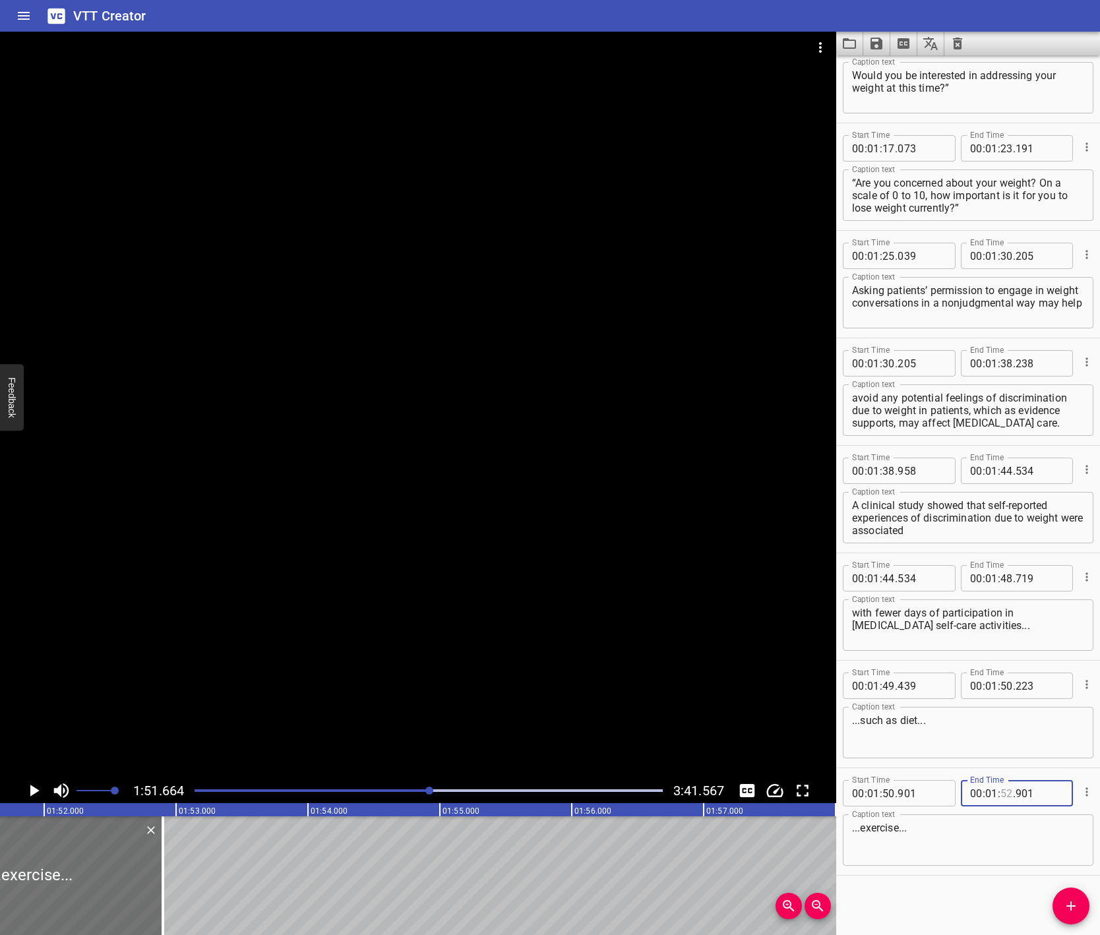
click at [1001, 790] on input "number" at bounding box center [1007, 793] width 13 height 26
type input "51"
type input "664"
click at [976, 900] on div "Start Time 00 : 00 : 07 . 849 Start Time End Time 00 : 00 : 14 . 618 End Time C…" at bounding box center [968, 495] width 264 height 880
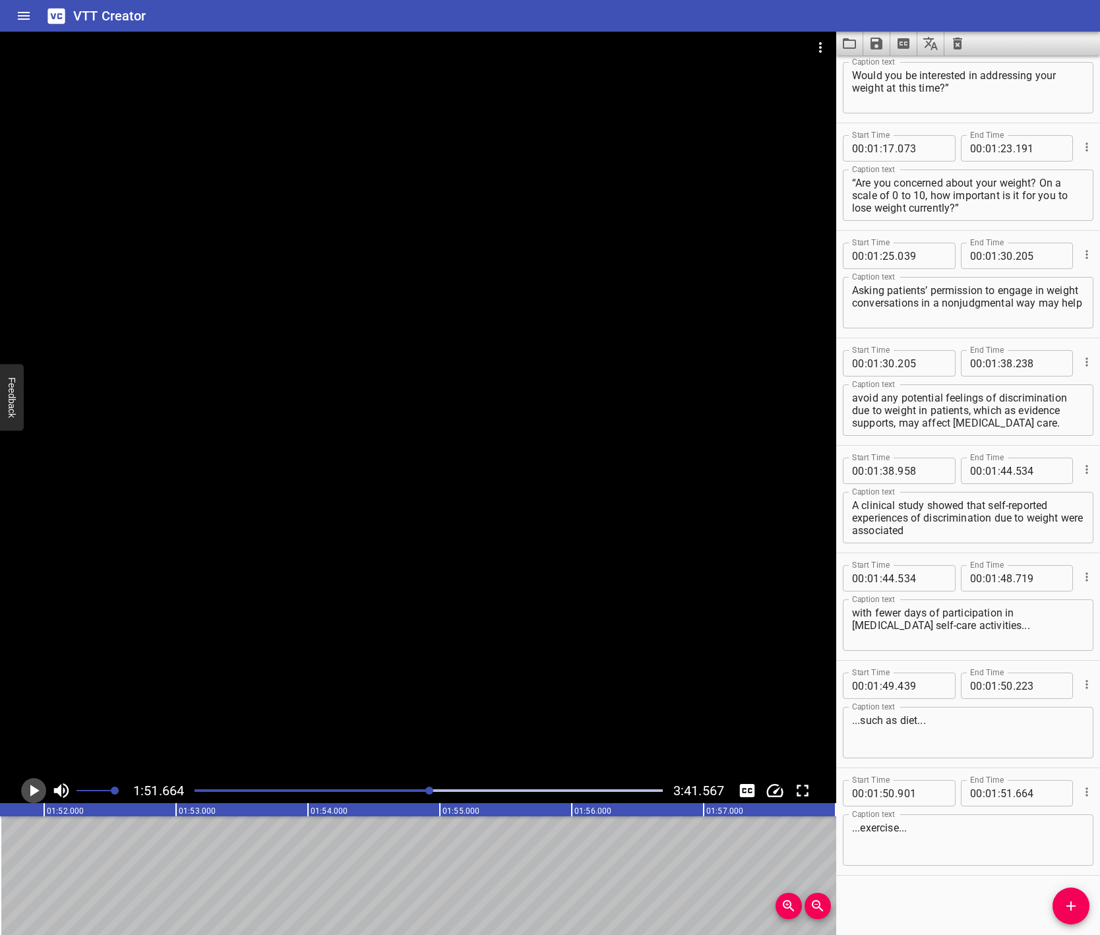
click at [30, 785] on icon "Play/Pause" at bounding box center [34, 791] width 20 height 20
drag, startPoint x: 30, startPoint y: 785, endPoint x: 392, endPoint y: 809, distance: 363.6
click at [30, 785] on icon "Play/Pause" at bounding box center [34, 791] width 20 height 20
click at [1078, 900] on icon "Add Cue" at bounding box center [1071, 906] width 16 height 16
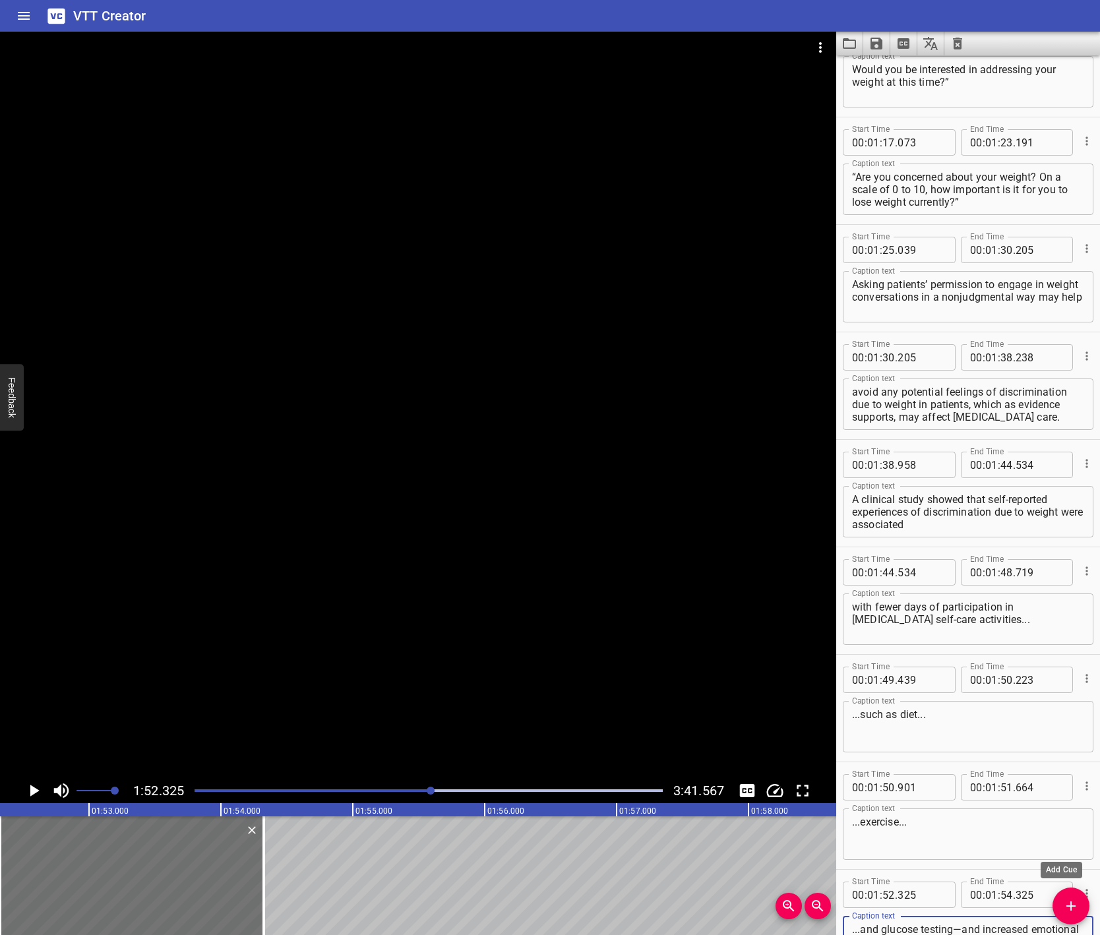
scroll to position [1351, 0]
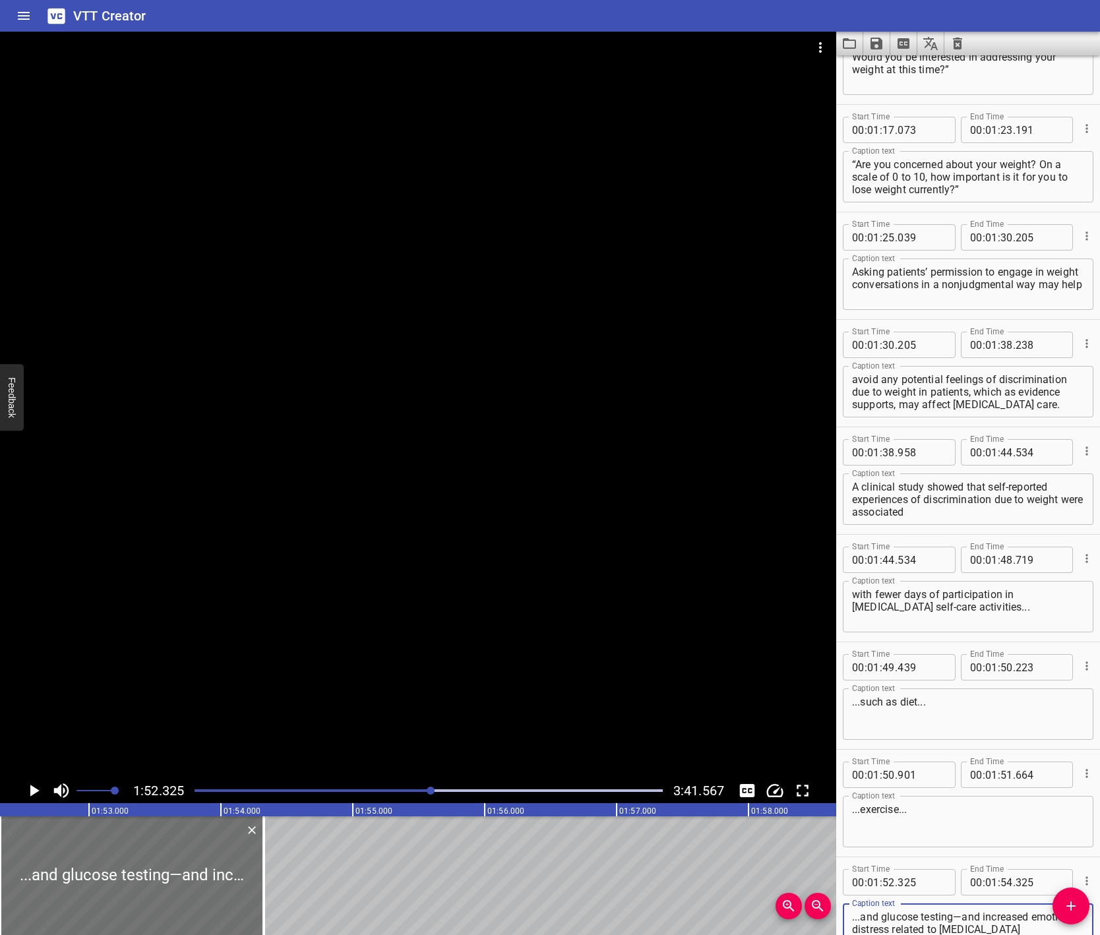
type textarea "...and glucose testing—and increased emotional distress related to [MEDICAL_DAT…"
click at [36, 784] on icon "Play/Pause" at bounding box center [34, 791] width 20 height 20
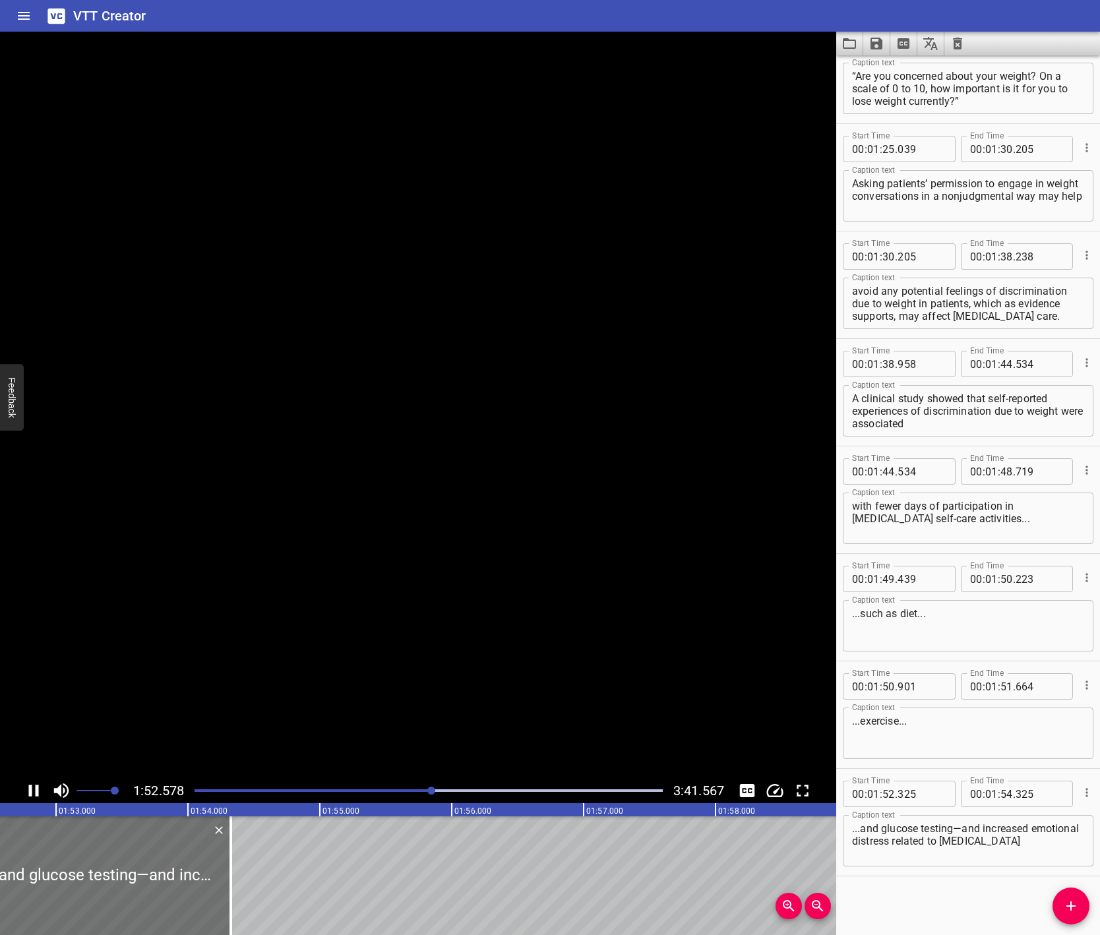
scroll to position [1440, 0]
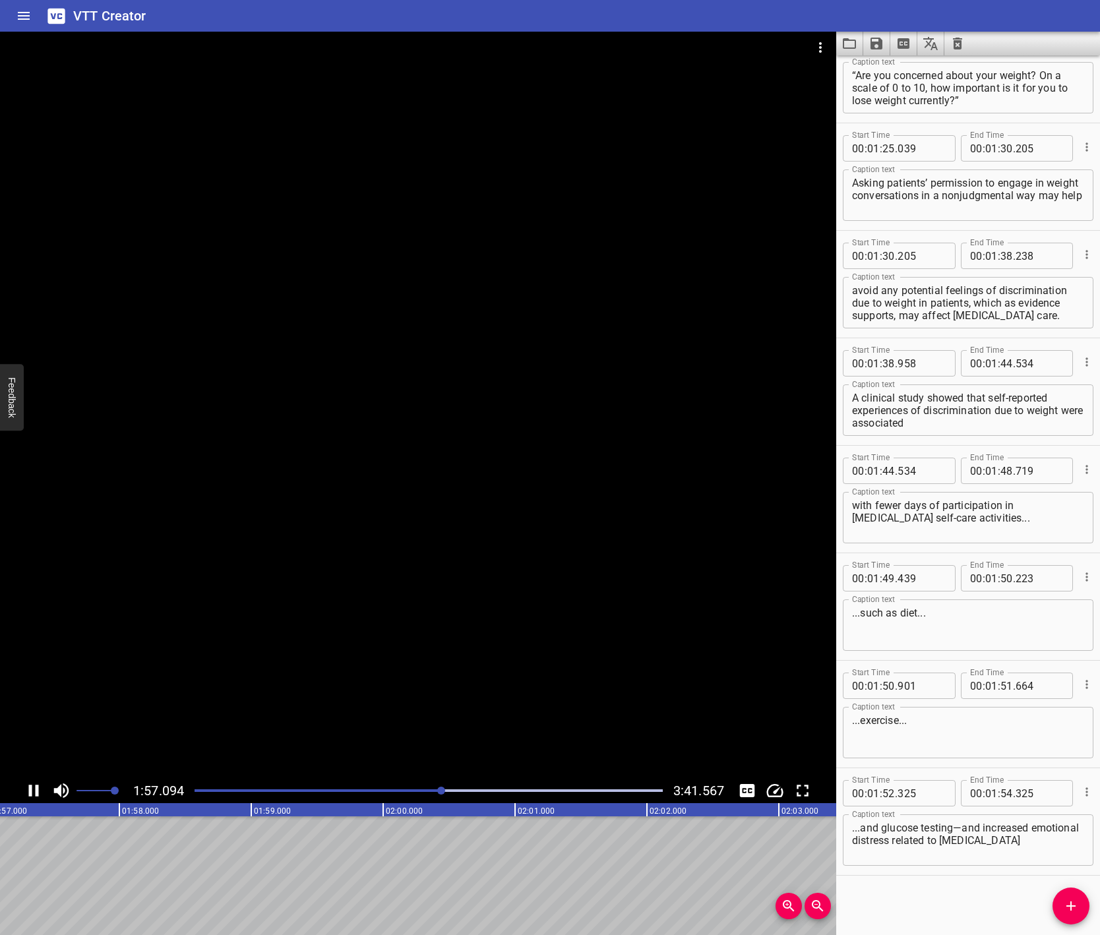
click at [32, 786] on icon "Play/Pause" at bounding box center [34, 791] width 20 height 20
click at [1005, 793] on input "number" at bounding box center [1007, 793] width 13 height 26
type input "57"
type input "480"
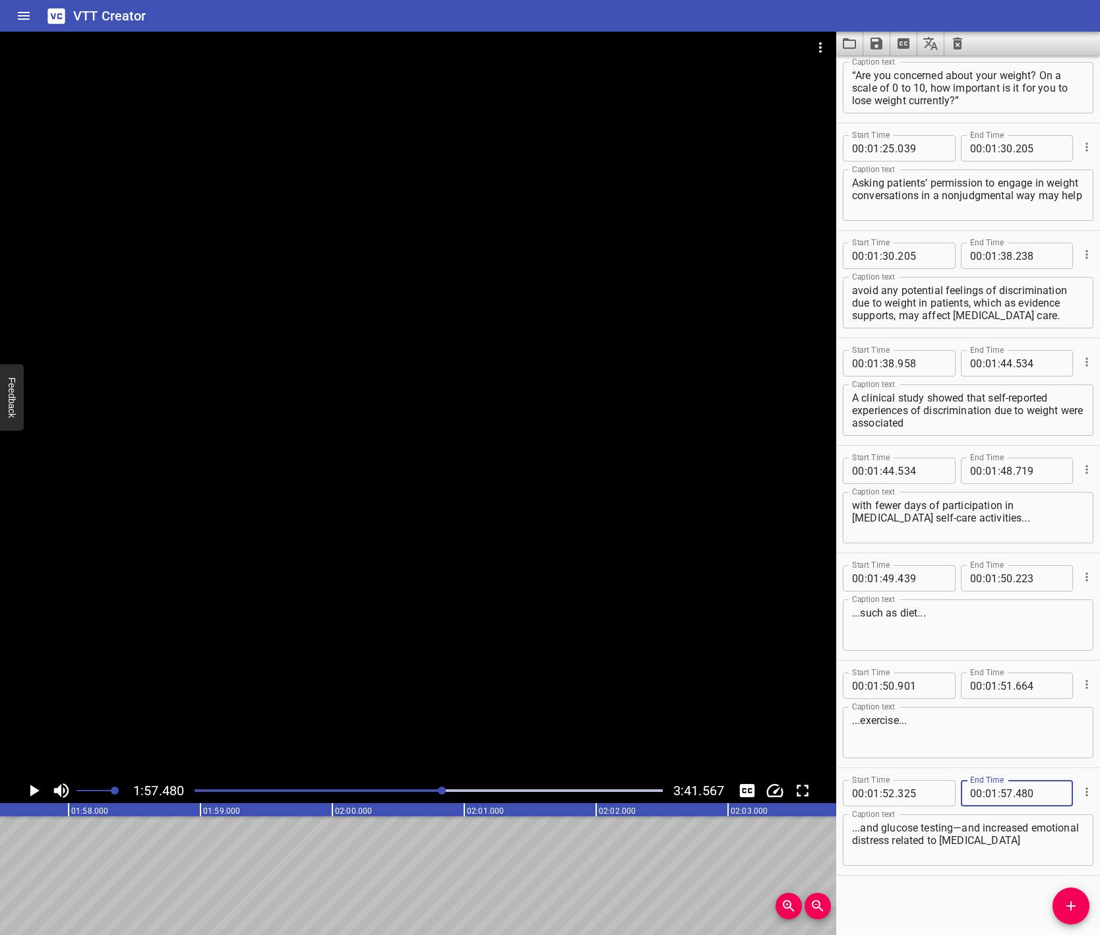
click at [939, 904] on div "Start Time 00 : 00 : 07 . 849 Start Time End Time 00 : 00 : 14 . 618 End Time C…" at bounding box center [968, 495] width 264 height 880
click at [38, 794] on icon "Play/Pause" at bounding box center [34, 791] width 20 height 20
click at [36, 792] on icon "Play/Pause" at bounding box center [34, 791] width 10 height 12
click at [1069, 908] on icon "Add Cue" at bounding box center [1071, 906] width 16 height 16
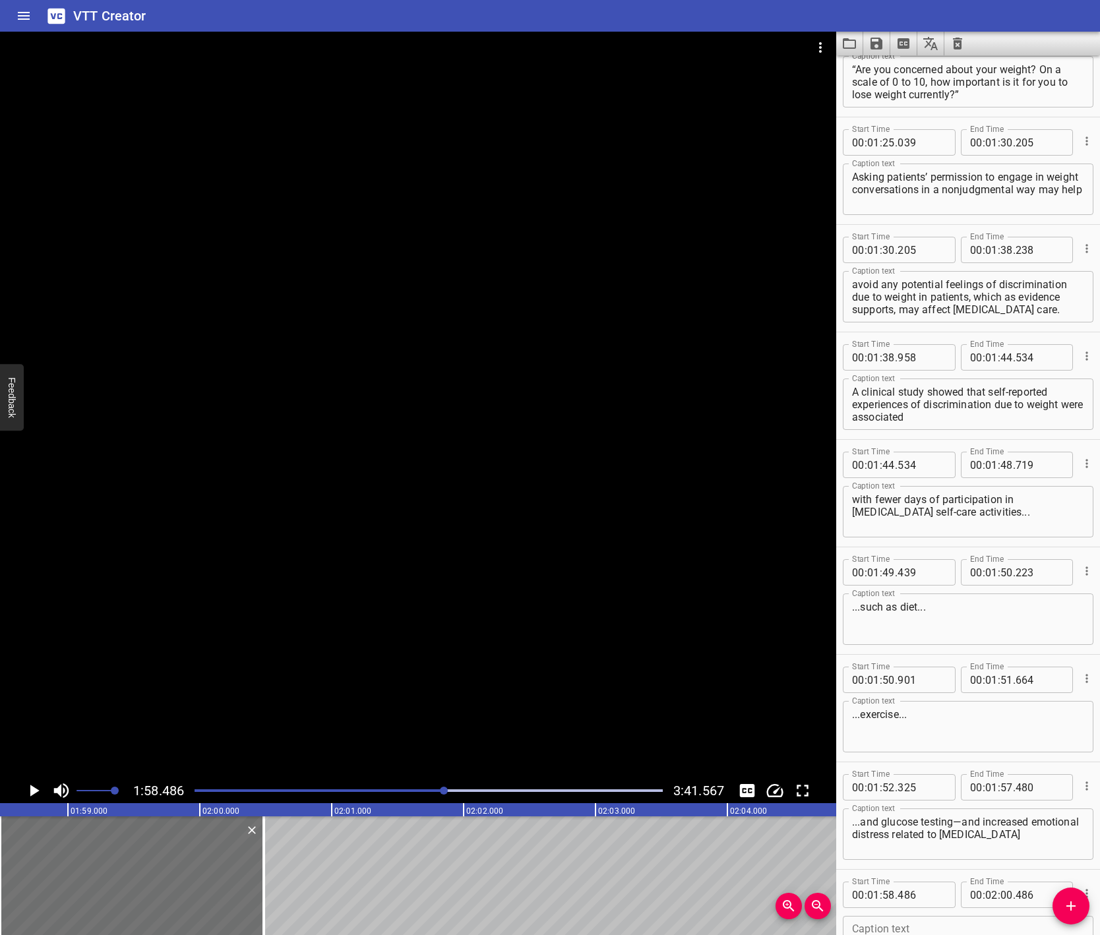
scroll to position [1547, 0]
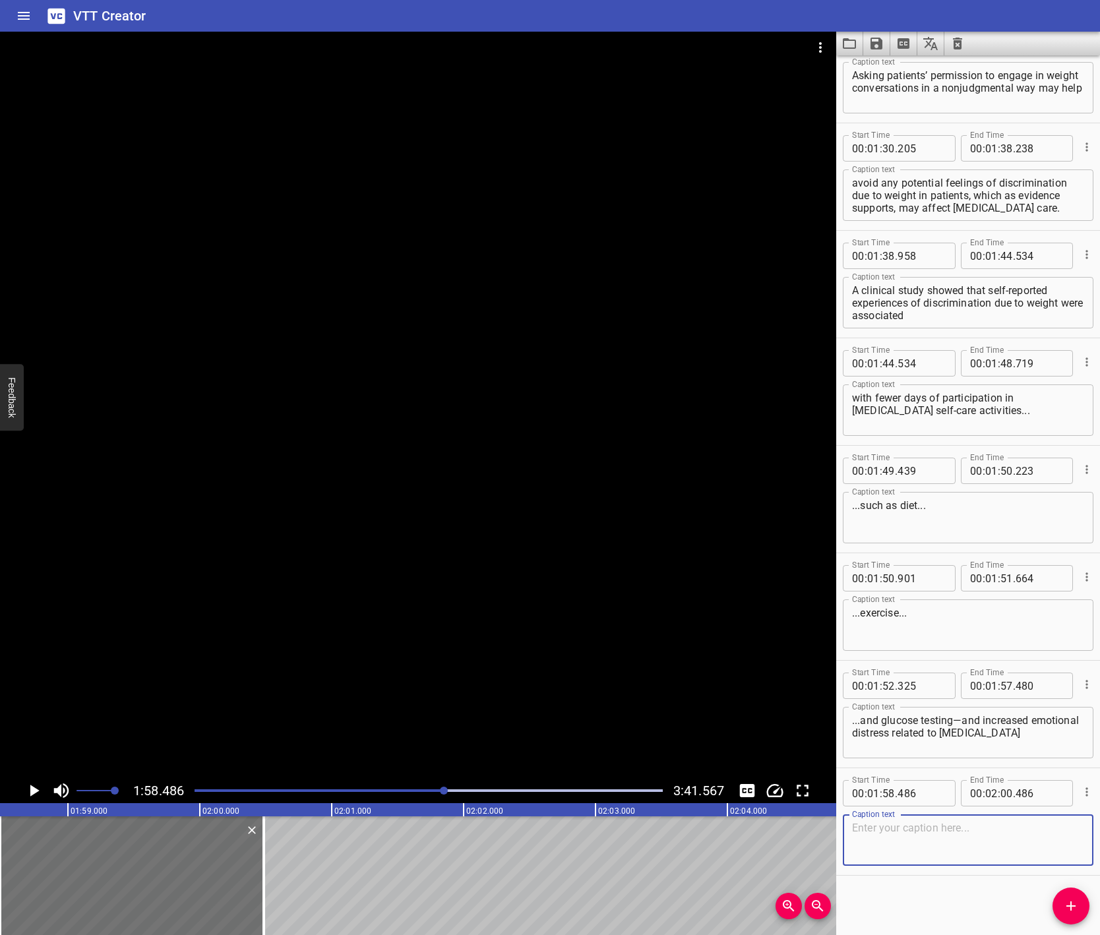
paste textarea "Patient-reported feelings of discrimination due to weight were also associated …"
type textarea "Patient-reported feelings of discrimination due to weight were also associated …"
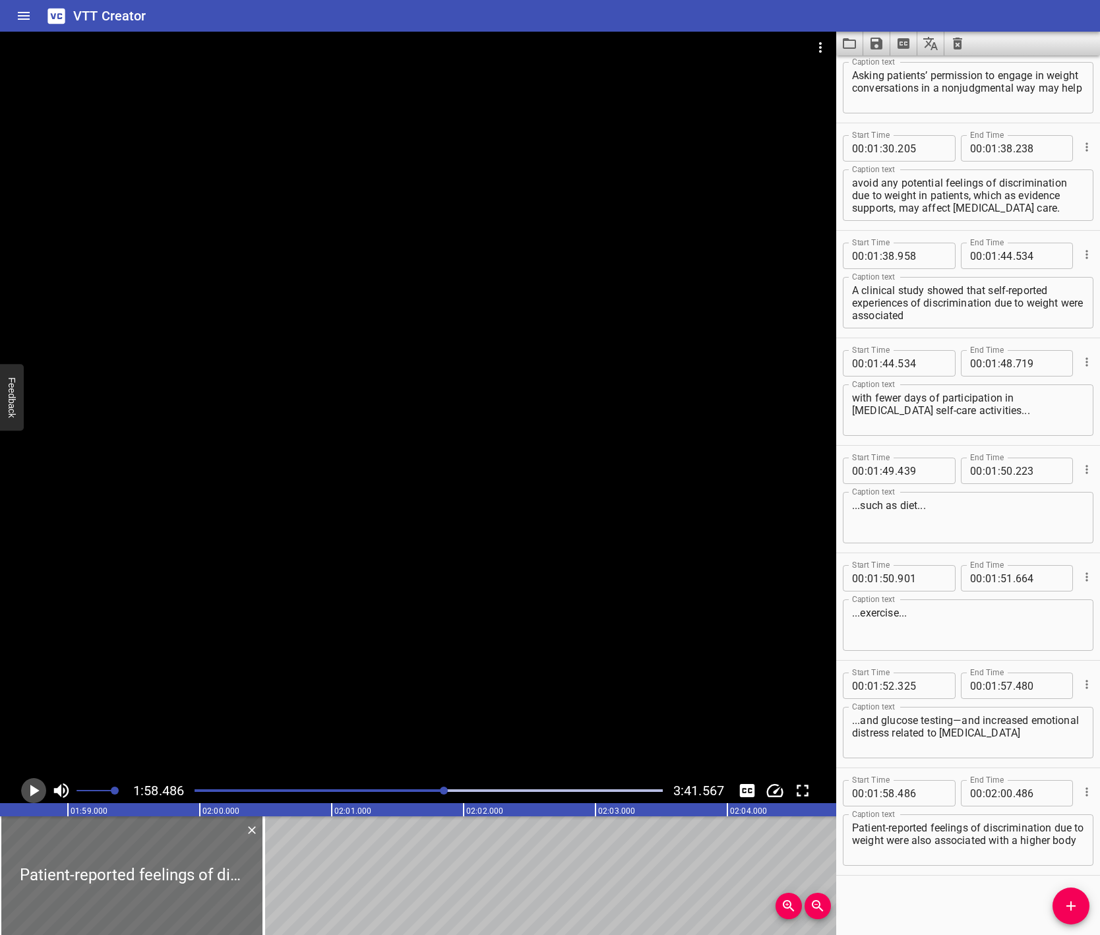
click at [27, 790] on icon "Play/Pause" at bounding box center [34, 791] width 20 height 20
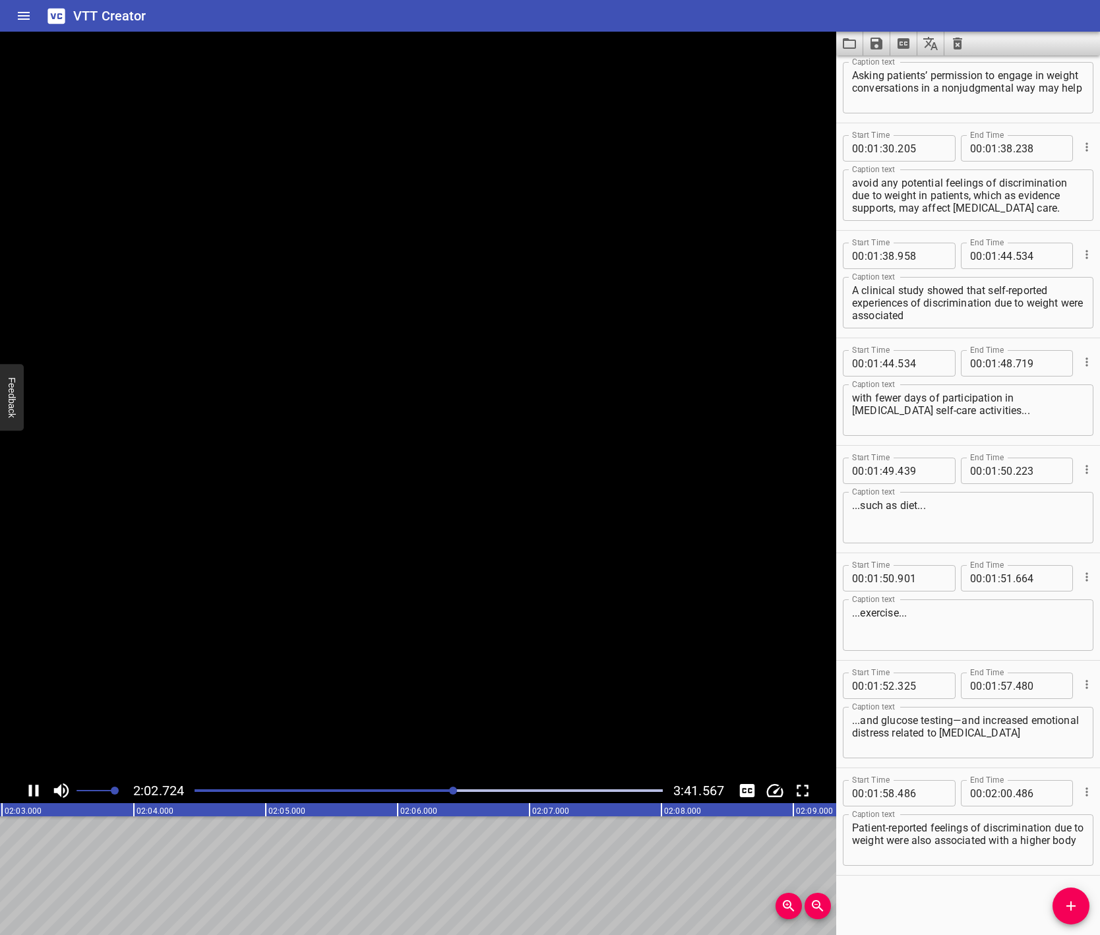
click at [29, 790] on icon "Play/Pause" at bounding box center [34, 791] width 10 height 12
click at [1001, 793] on input "number" at bounding box center [1007, 793] width 13 height 26
type input "03"
type input "151"
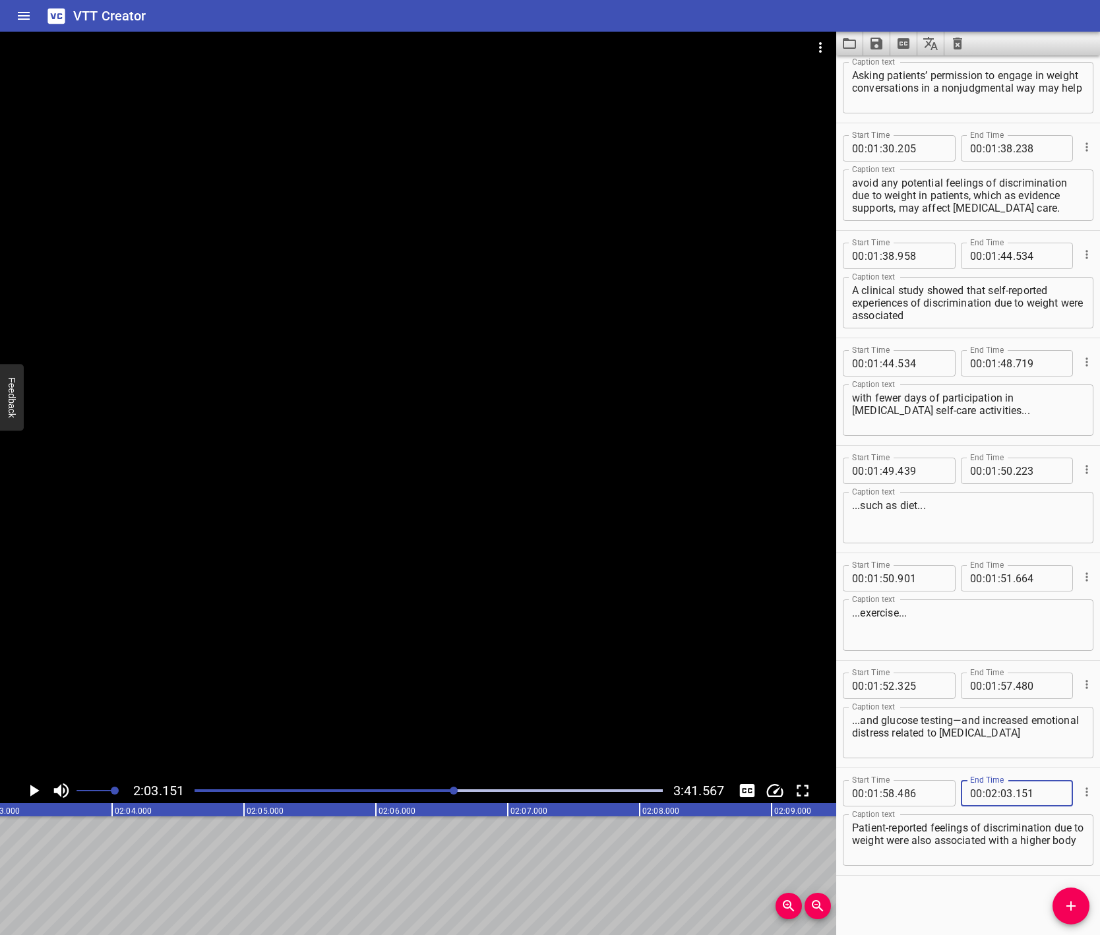
click at [923, 859] on textarea "Patient-reported feelings of discrimination due to weight were also associated …" at bounding box center [968, 841] width 232 height 38
click at [1075, 905] on icon "Add Cue" at bounding box center [1071, 906] width 16 height 16
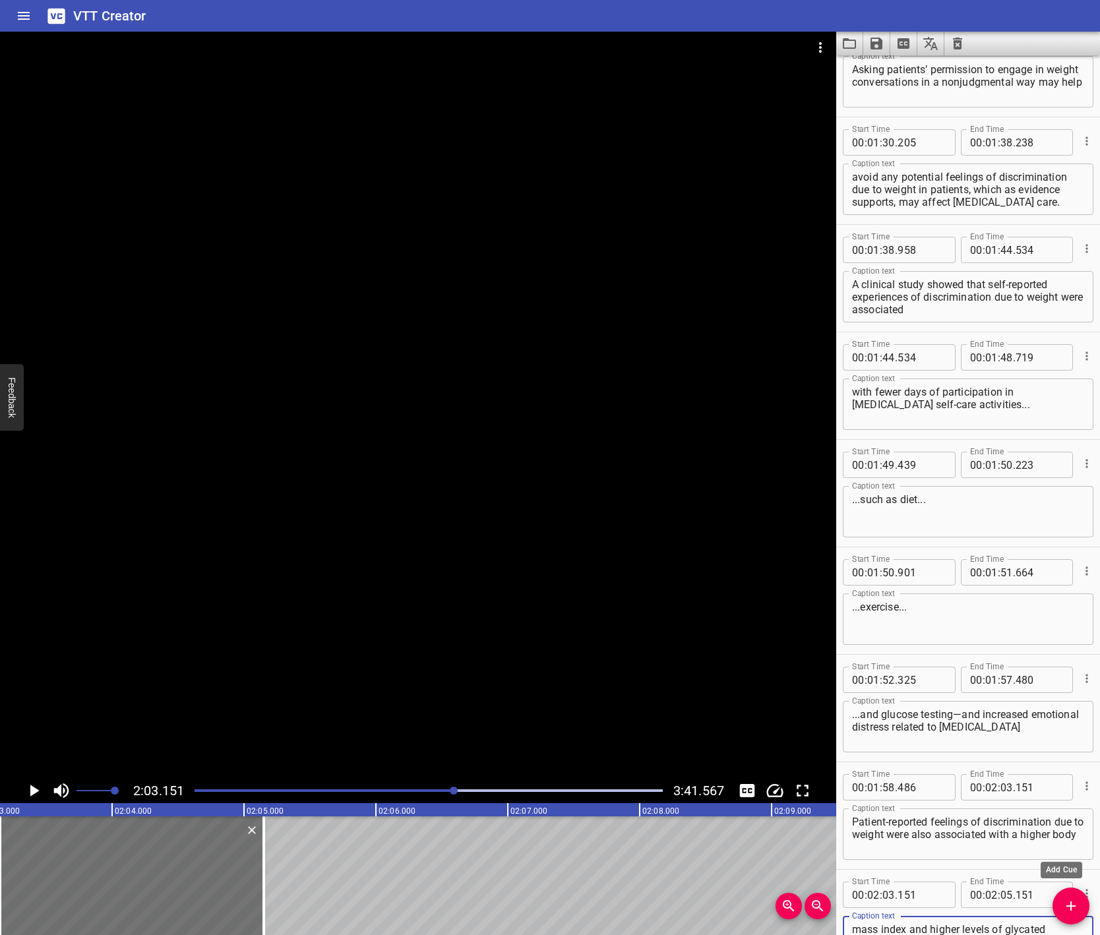
scroll to position [1566, 0]
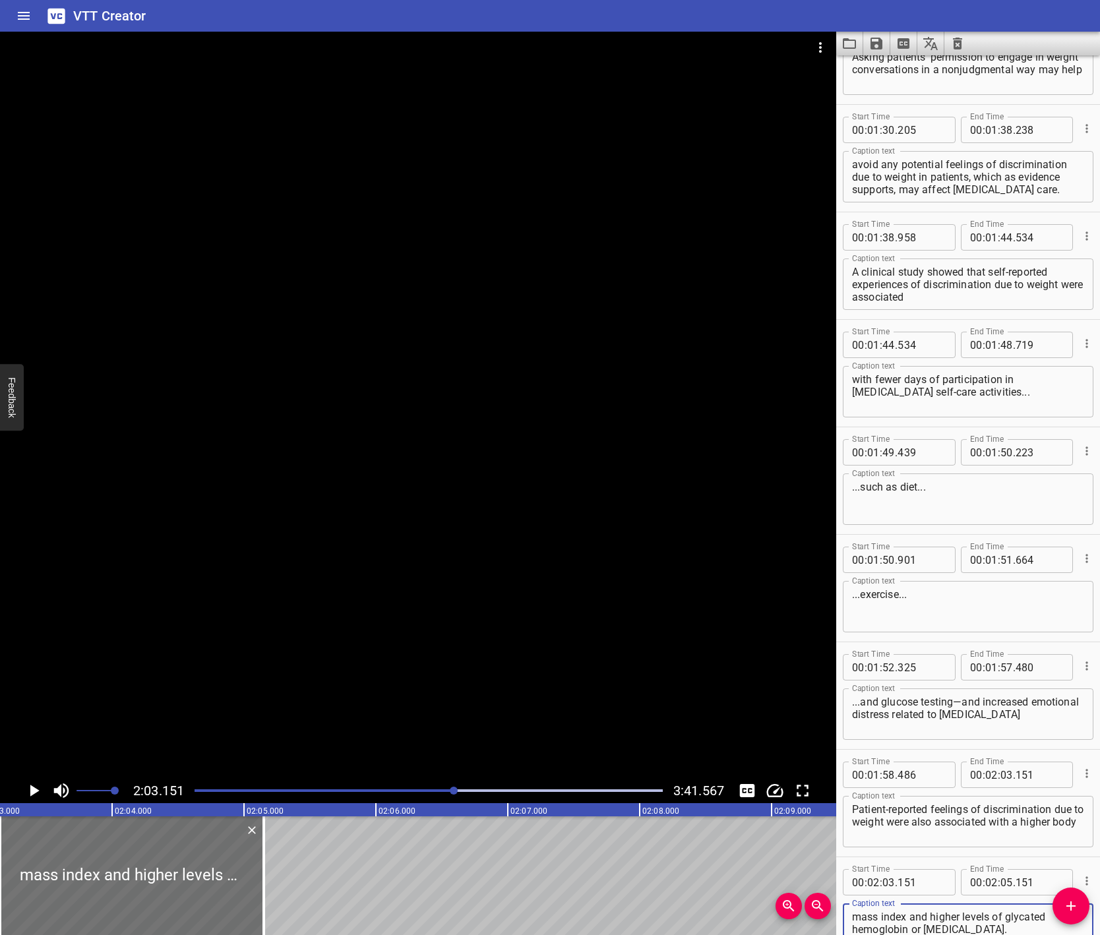
type textarea "mass index and higher levels of glycated hemoglobin or [MEDICAL_DATA]."
click at [33, 791] on icon "Play/Pause" at bounding box center [34, 791] width 9 height 12
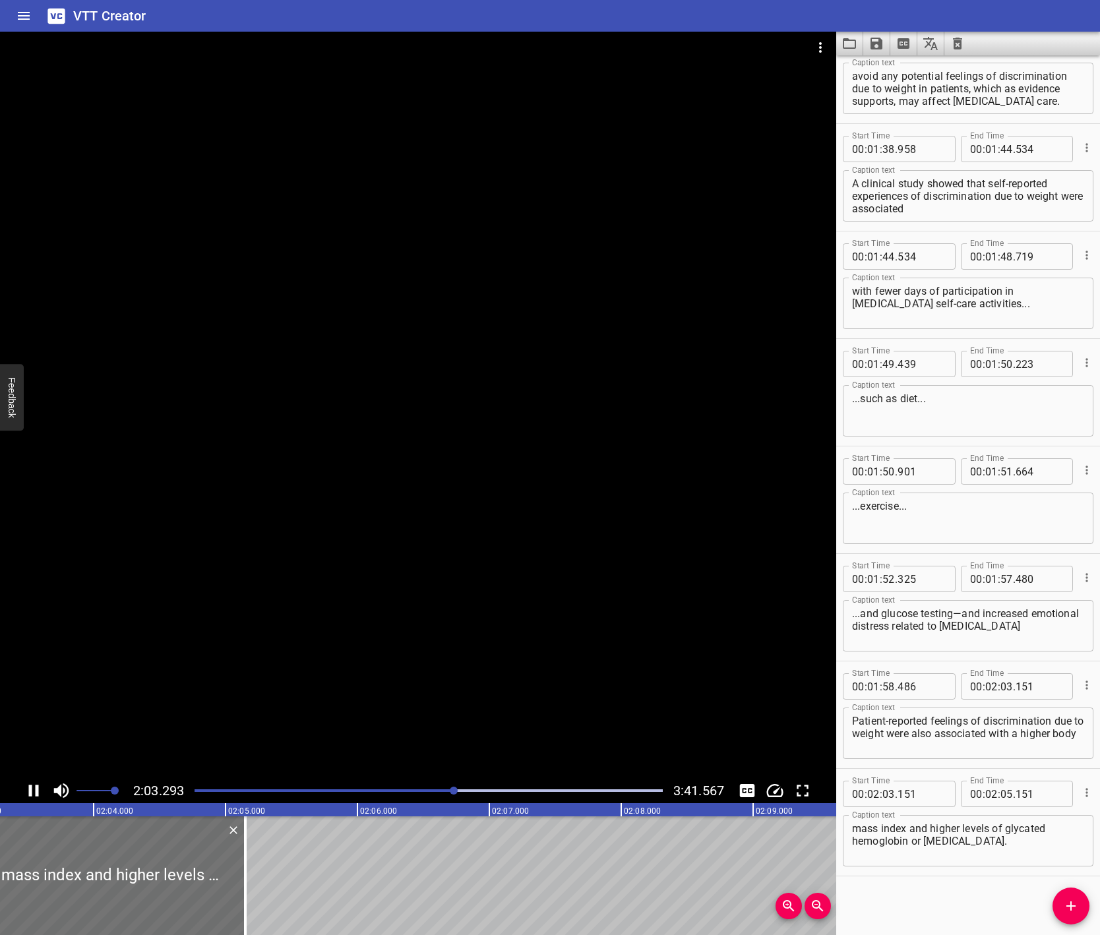
scroll to position [1655, 0]
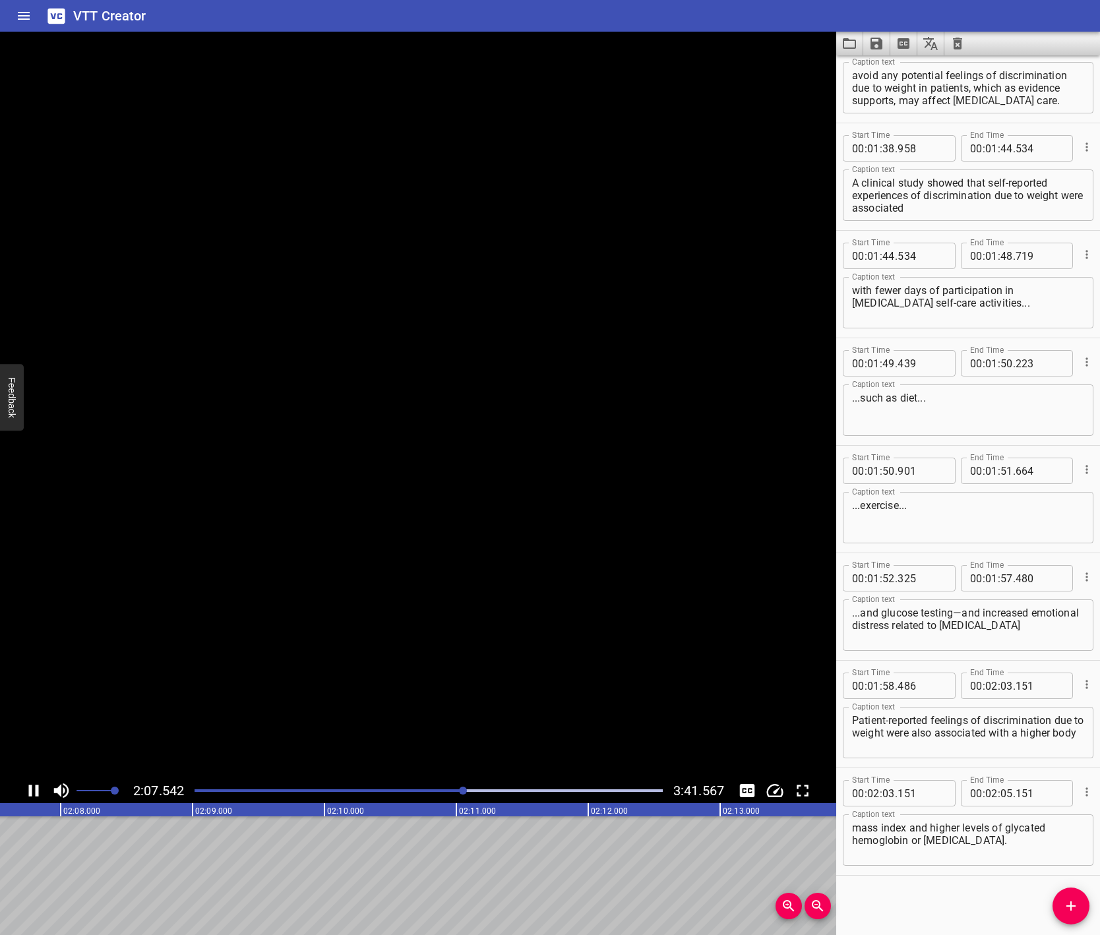
click at [32, 790] on icon "Play/Pause" at bounding box center [34, 791] width 10 height 12
click at [1001, 794] on input "number" at bounding box center [1007, 793] width 13 height 26
type input "07"
type input "858"
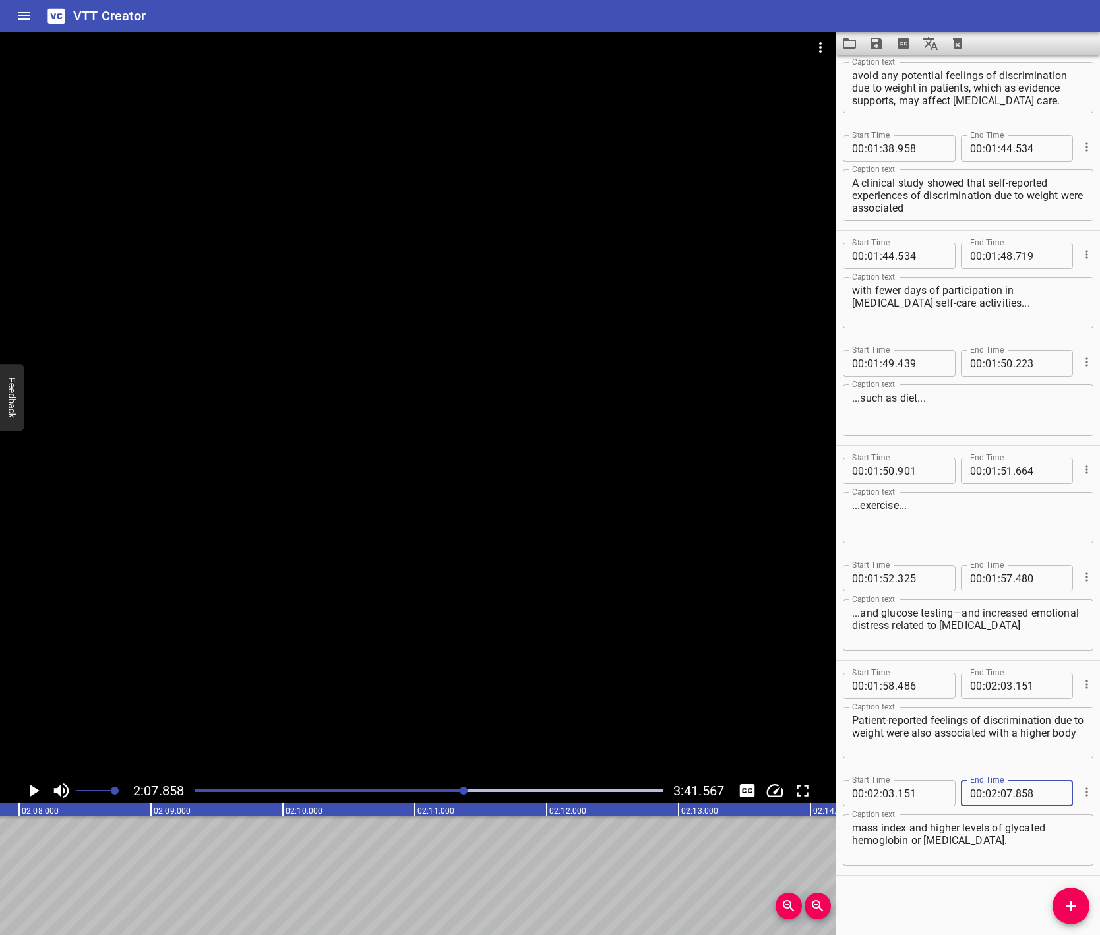
click at [892, 895] on div "Start Time 00 : 00 : 07 . 849 Start Time End Time 00 : 00 : 14 . 618 End Time C…" at bounding box center [968, 495] width 264 height 880
click at [37, 787] on icon "Play/Pause" at bounding box center [34, 791] width 20 height 20
click at [37, 787] on icon "Play/Pause" at bounding box center [34, 791] width 10 height 12
click at [1076, 902] on icon "Add Cue" at bounding box center [1071, 906] width 16 height 16
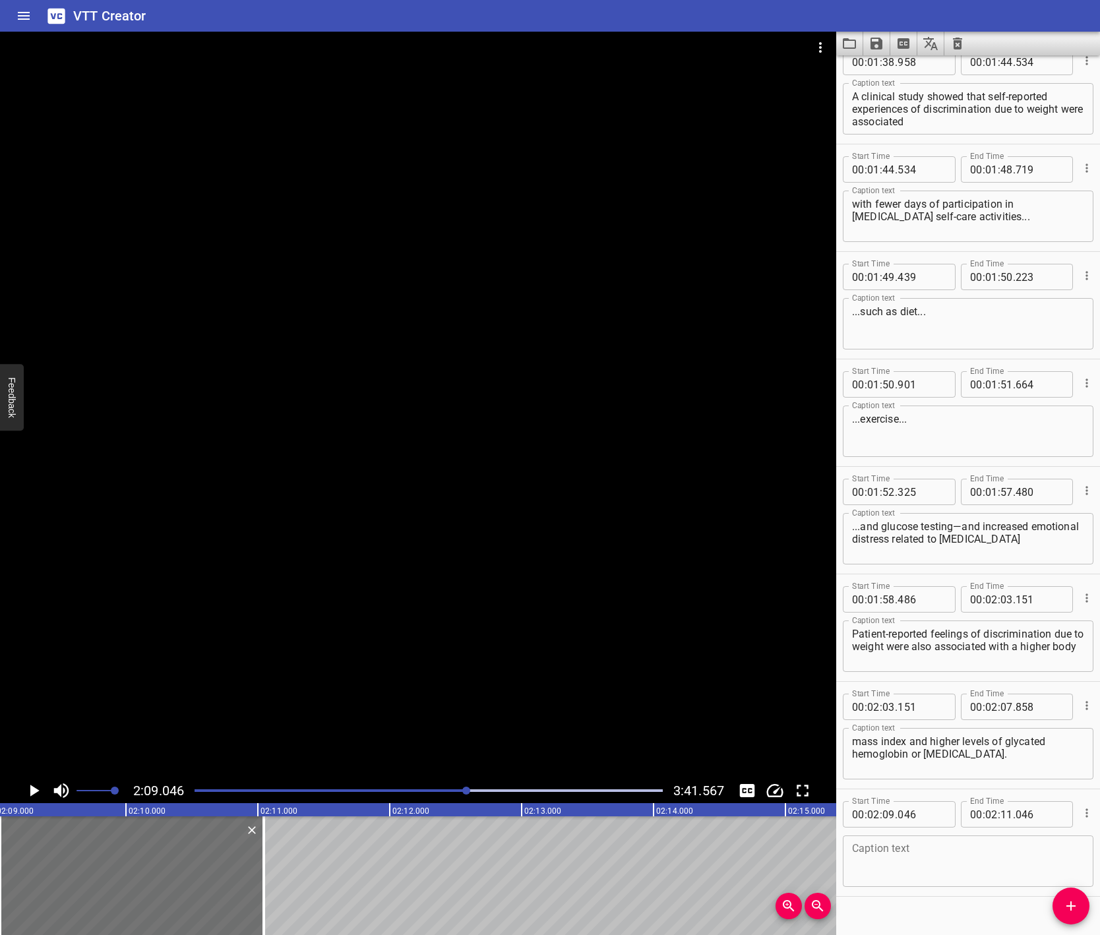
scroll to position [1763, 0]
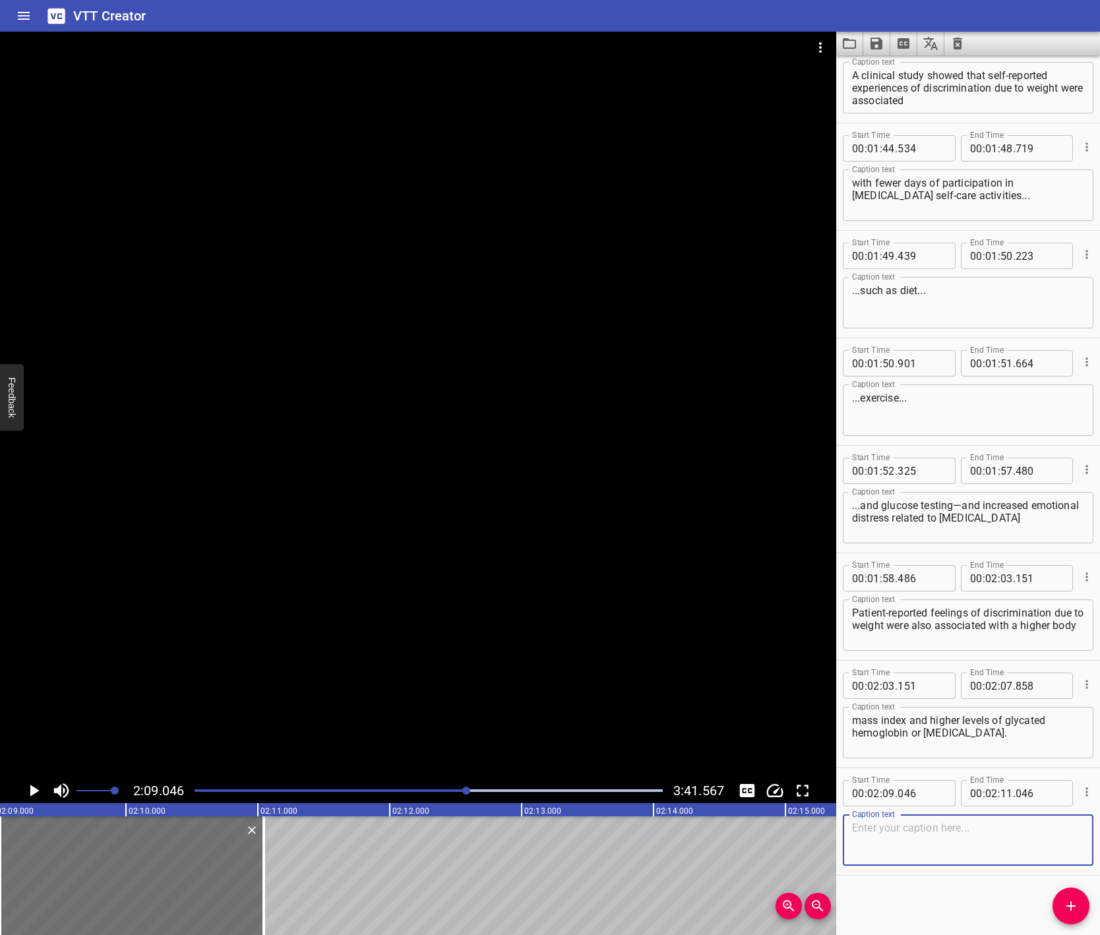
paste textarea "People with [MEDICAL_DATA] who experienced judgment about weight from clinician…"
type textarea "People with [MEDICAL_DATA] who experienced judgment about weight from clinician…"
click at [29, 786] on icon "Play/Pause" at bounding box center [34, 791] width 20 height 20
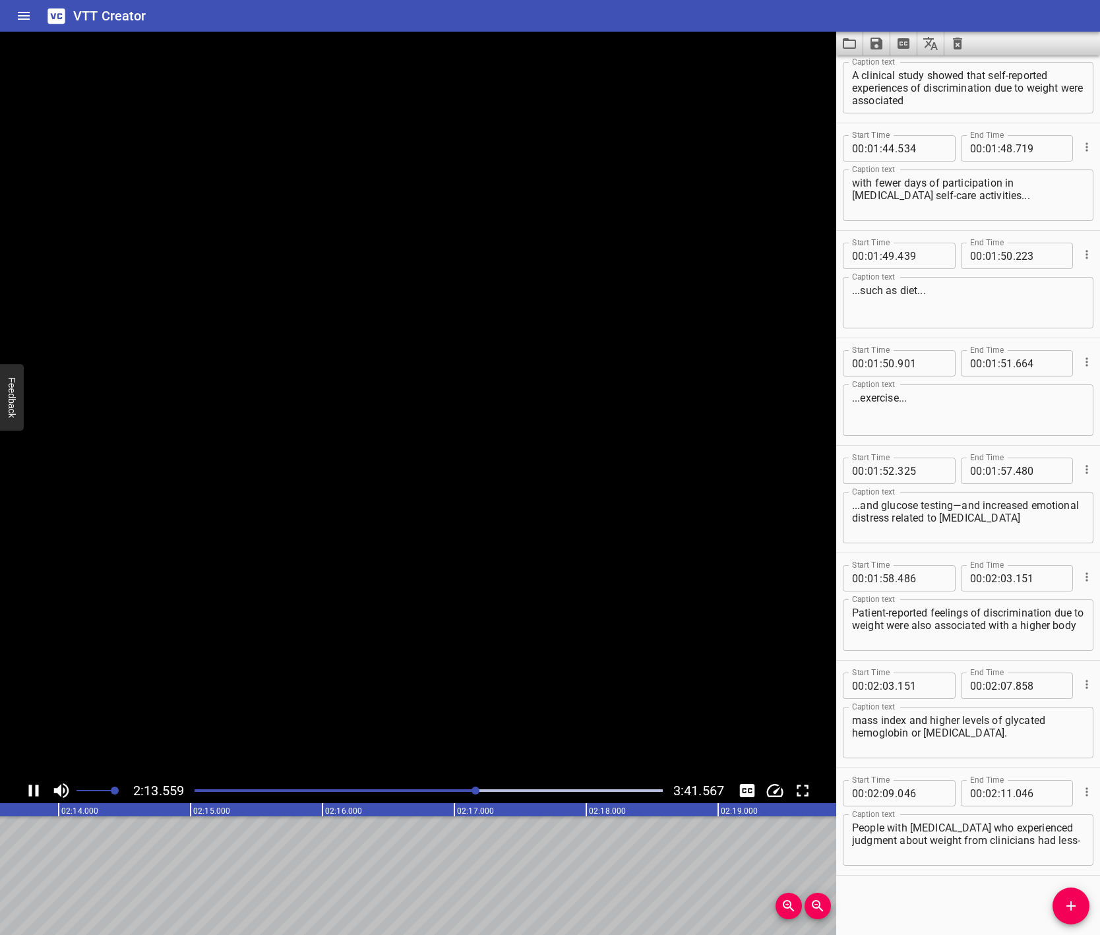
click at [29, 786] on icon "Play/Pause" at bounding box center [34, 791] width 10 height 12
click at [1001, 790] on input "number" at bounding box center [1007, 793] width 13 height 26
type input "13"
type input "714"
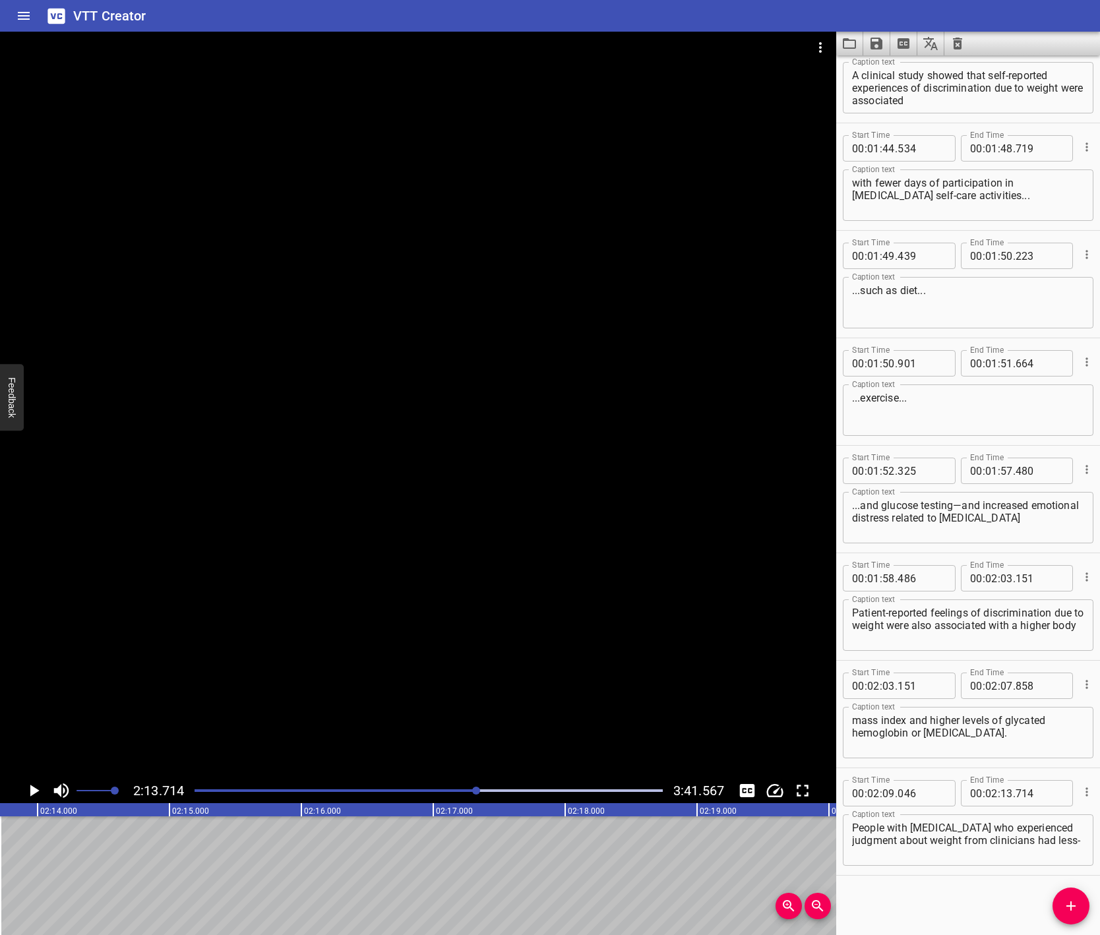
click at [912, 906] on div "Start Time 00 : 00 : 07 . 849 Start Time End Time 00 : 00 : 14 . 618 End Time C…" at bounding box center [968, 495] width 264 height 880
click at [1063, 911] on span "Add Cue" at bounding box center [1071, 906] width 37 height 16
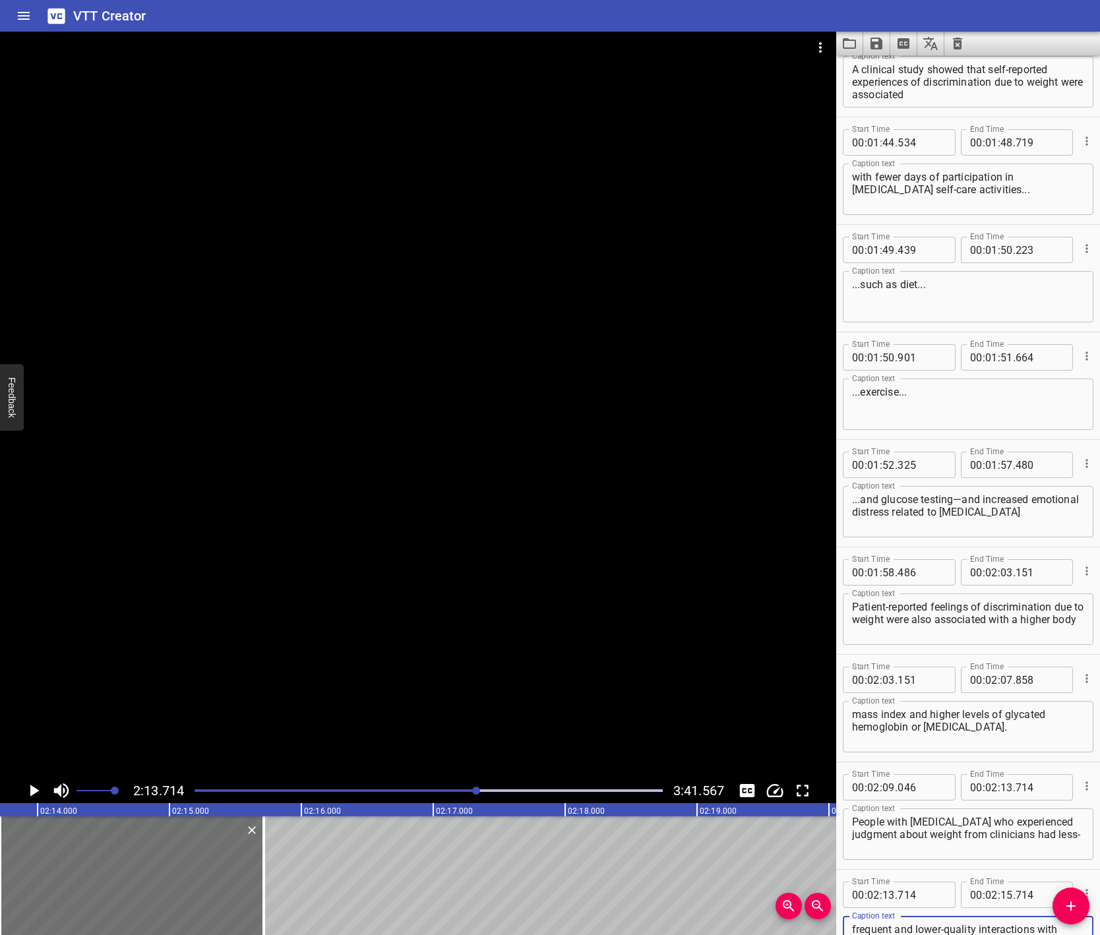
scroll to position [1781, 0]
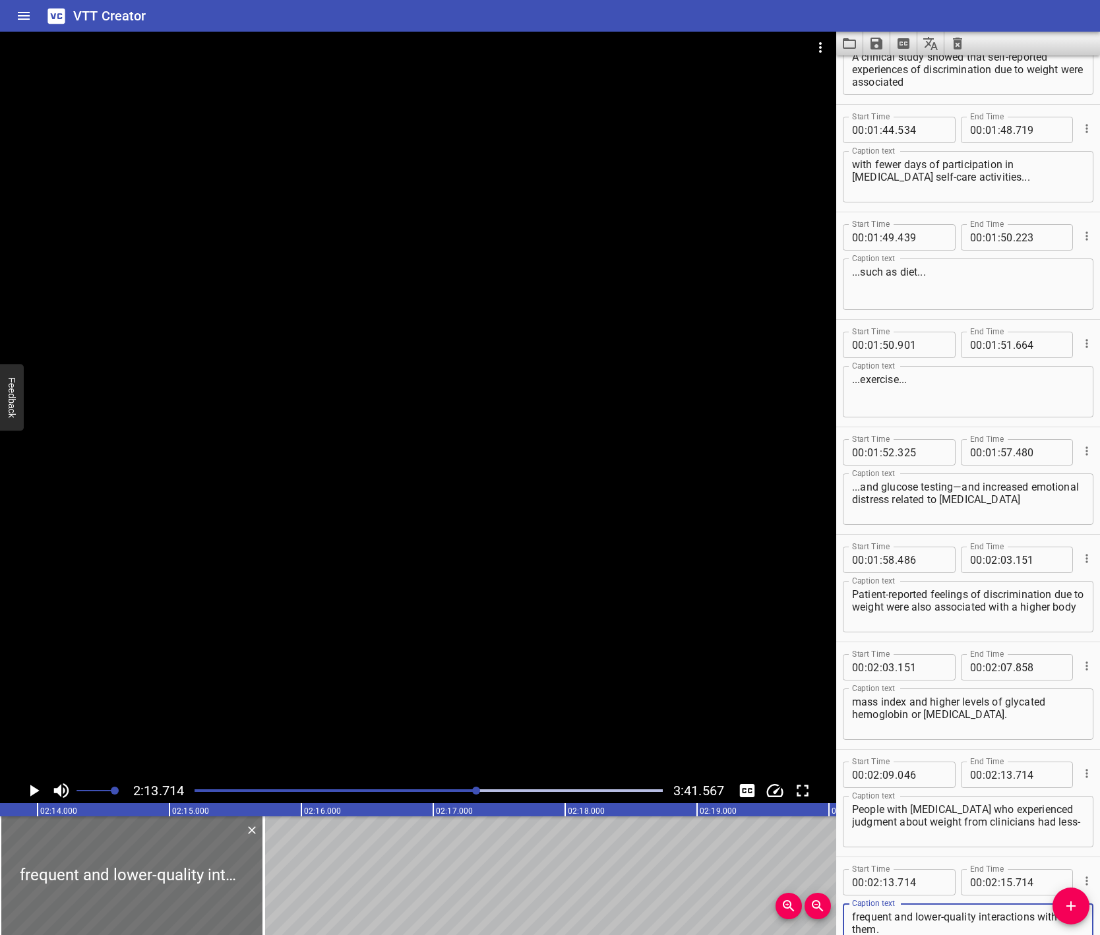
type textarea "frequent and lower-quality interactions with them."
click at [32, 792] on icon "Play/Pause" at bounding box center [34, 791] width 9 height 12
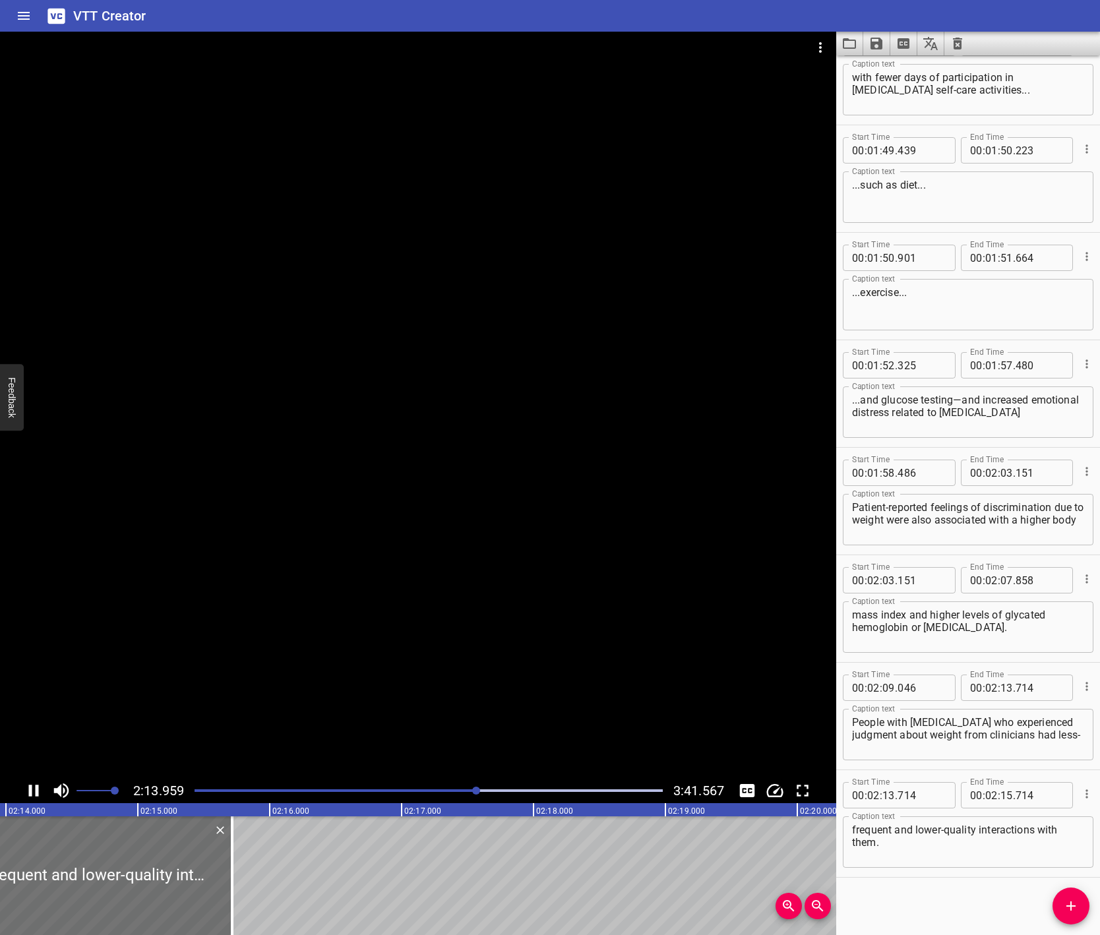
scroll to position [1870, 0]
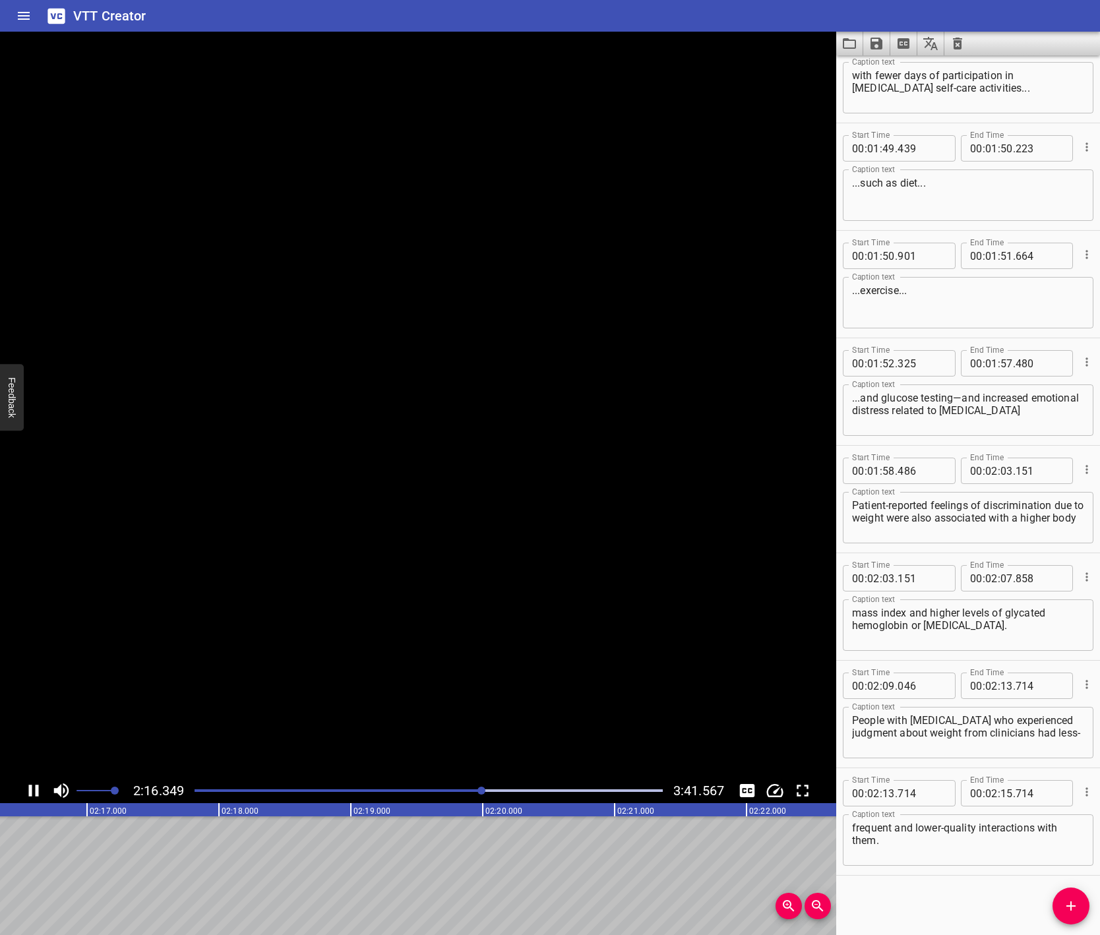
click at [30, 788] on icon "Play/Pause" at bounding box center [34, 791] width 10 height 12
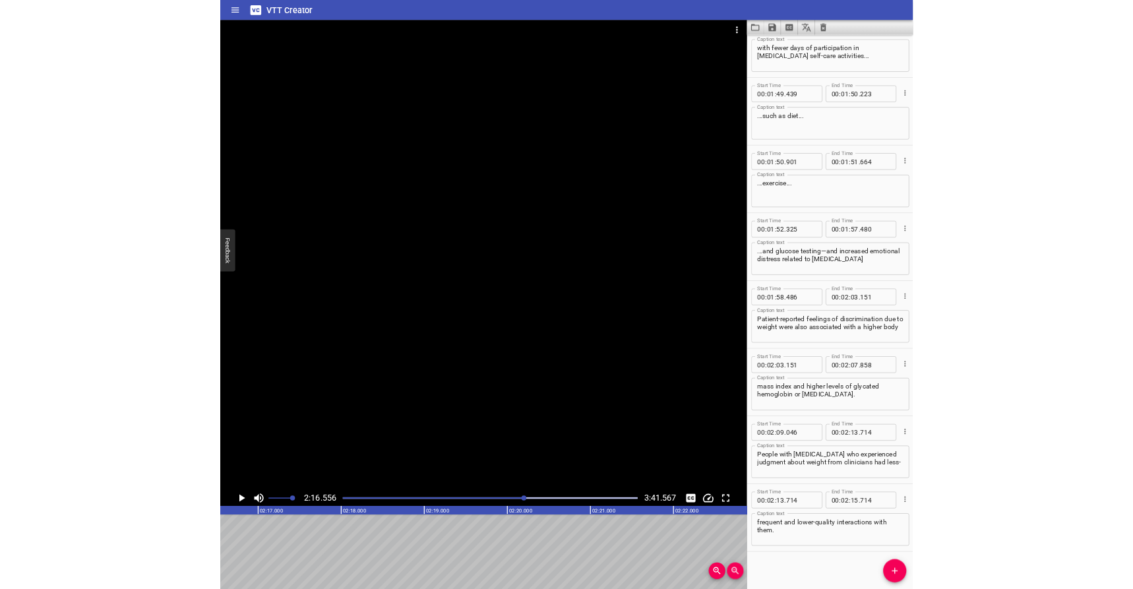
scroll to position [0, 18015]
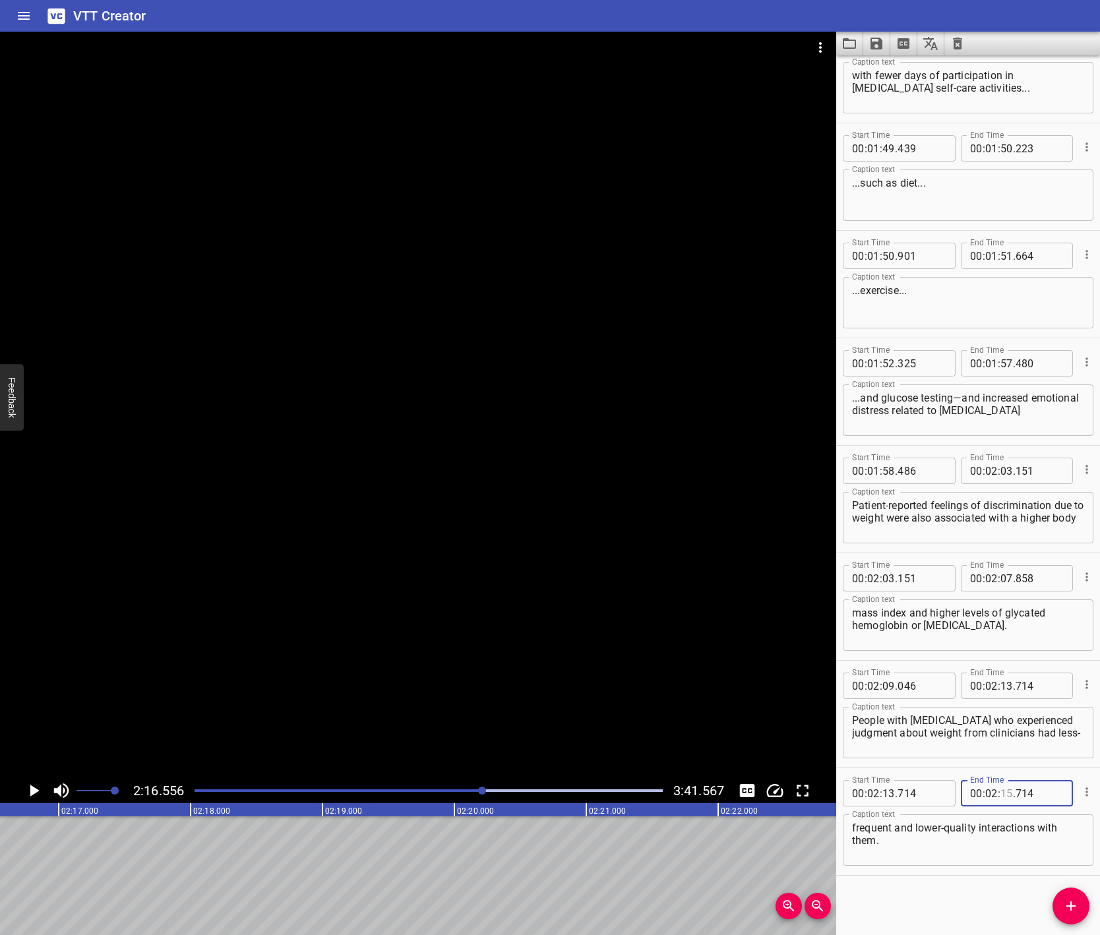
click at [1003, 793] on input "number" at bounding box center [1007, 793] width 13 height 26
type input "16"
type input "556"
click at [902, 875] on hr at bounding box center [968, 875] width 264 height 1
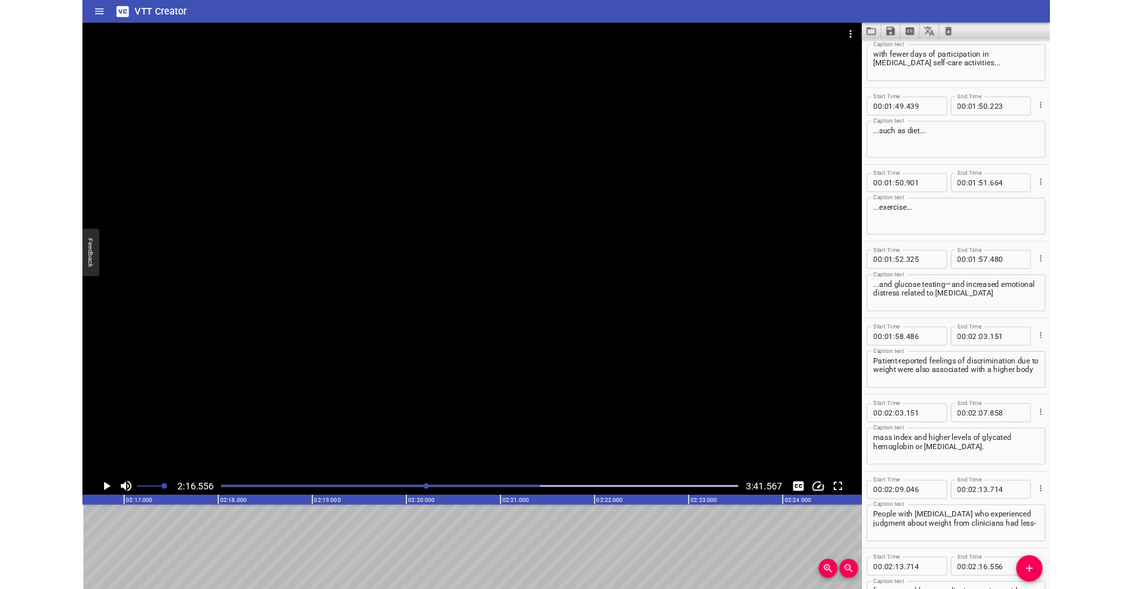
scroll to position [13, 0]
